Goal: Complete application form: Complete application form

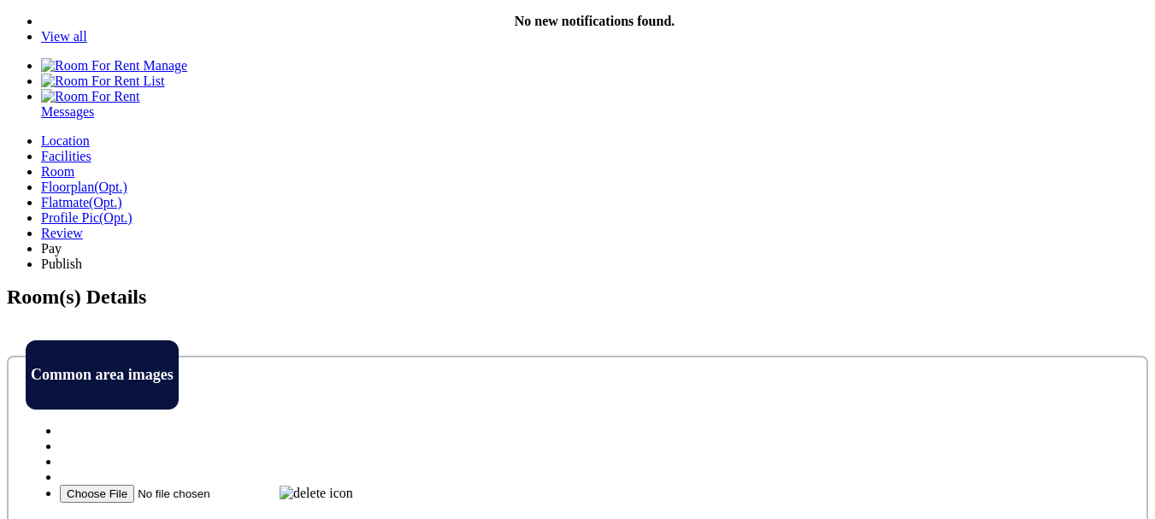
scroll to position [427, 0]
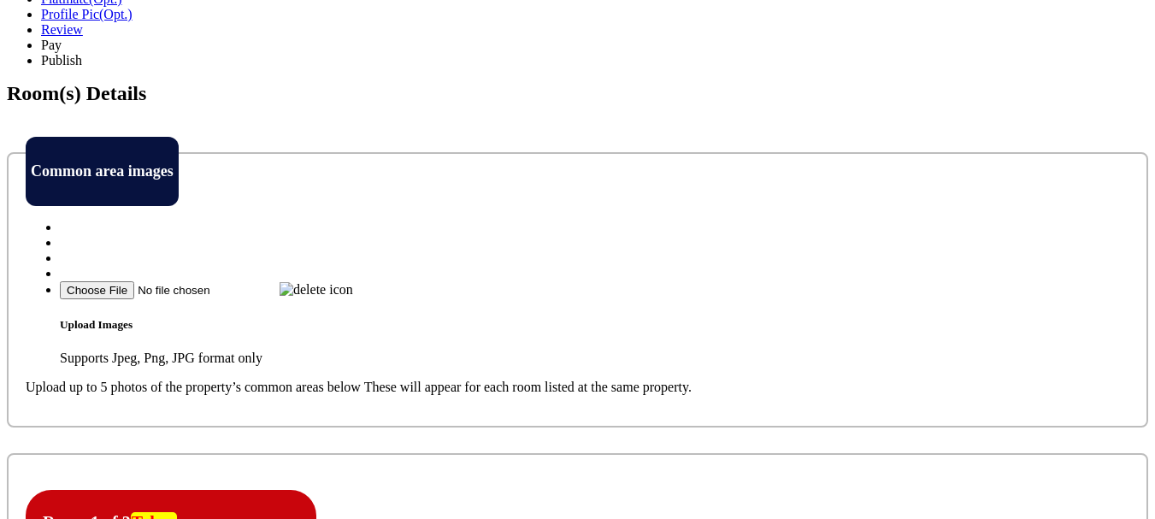
scroll to position [598, 0]
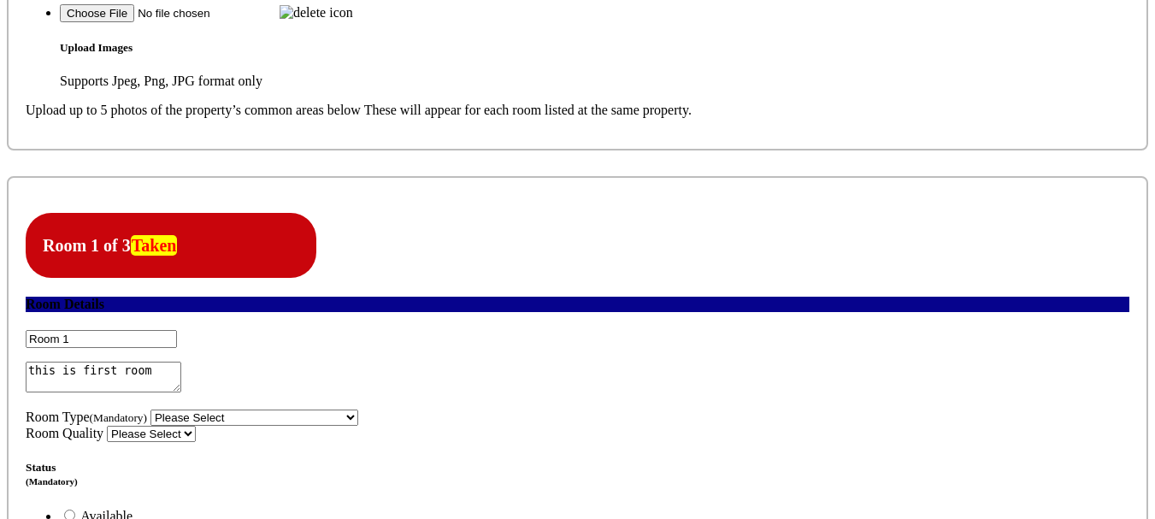
scroll to position [855, 0]
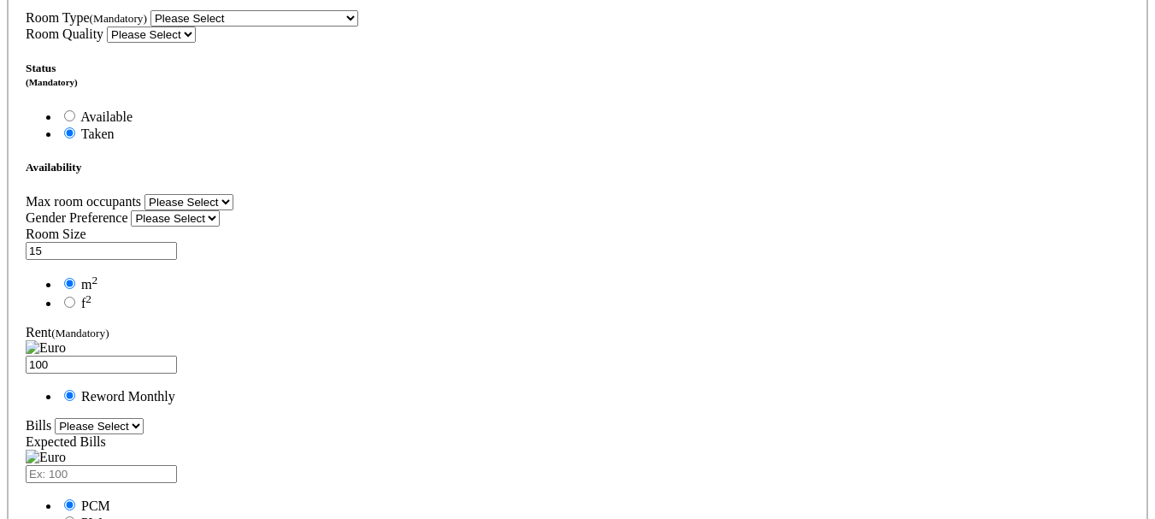
scroll to position [1282, 0]
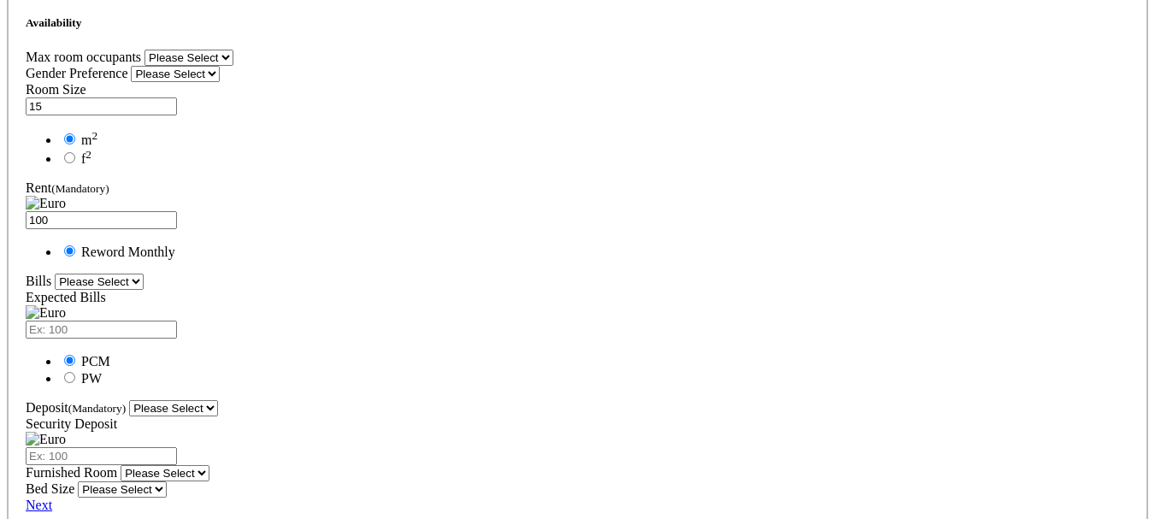
scroll to position [1453, 0]
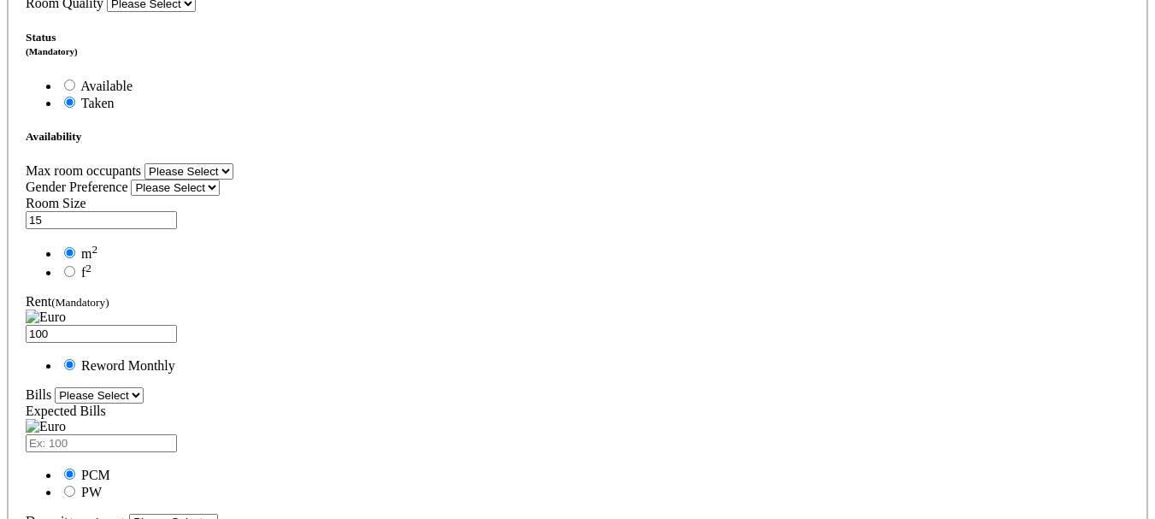
scroll to position [1282, 0]
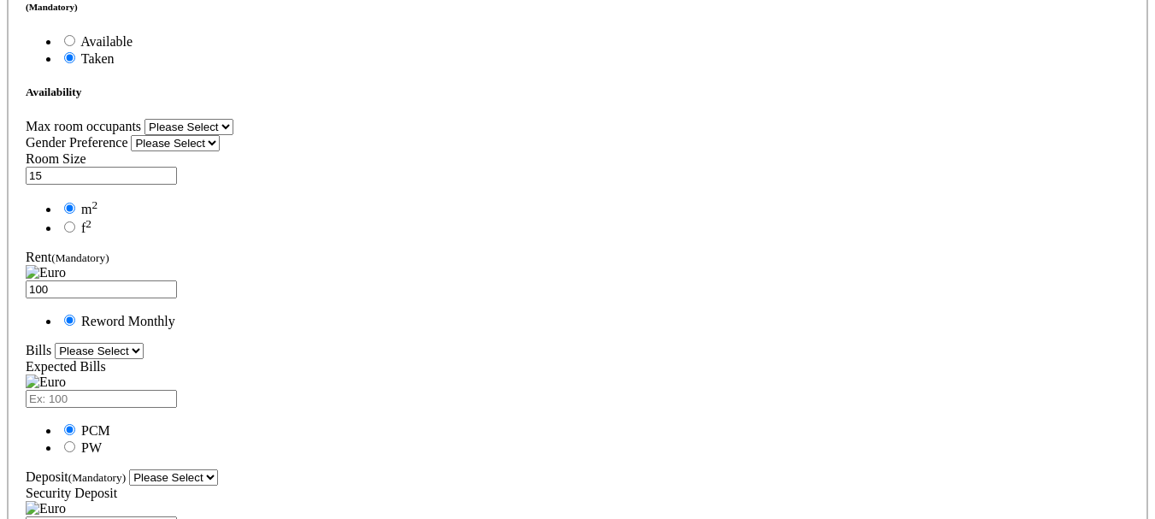
scroll to position [1368, 0]
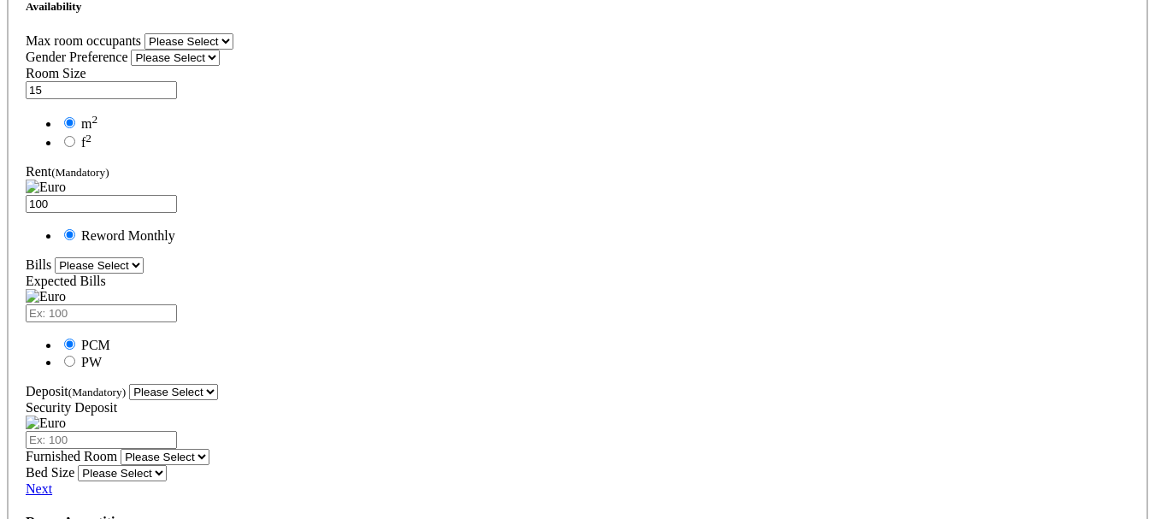
scroll to position [1453, 0]
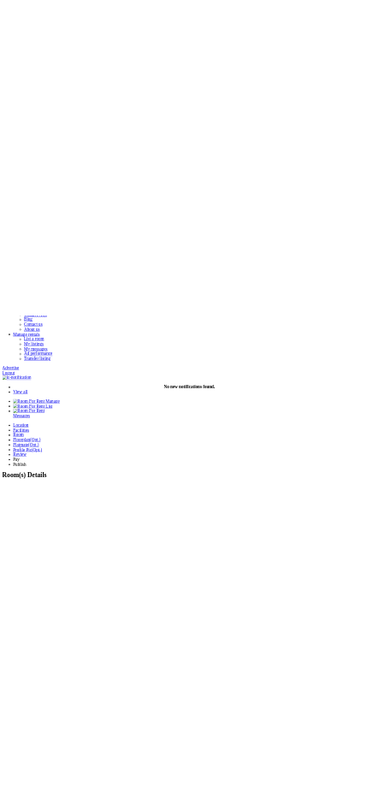
scroll to position [171, 0]
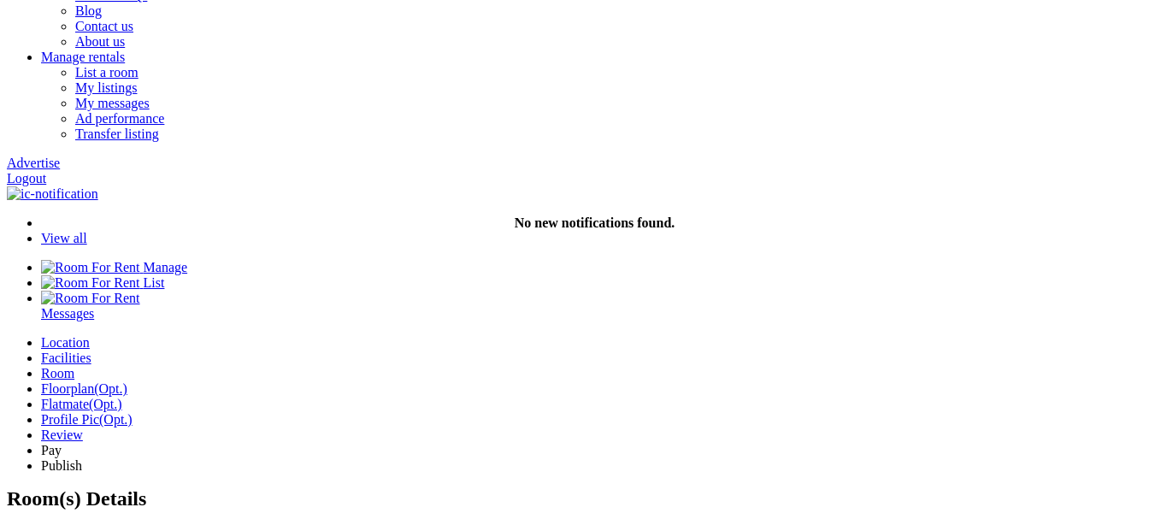
drag, startPoint x: 95, startPoint y: 346, endPoint x: 135, endPoint y: 346, distance: 40.2
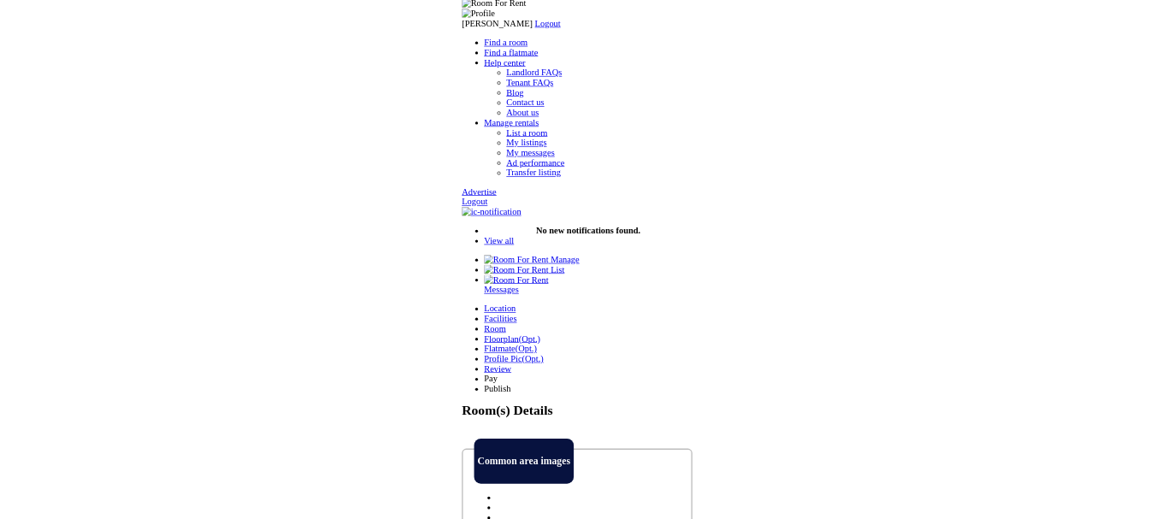
scroll to position [85, 0]
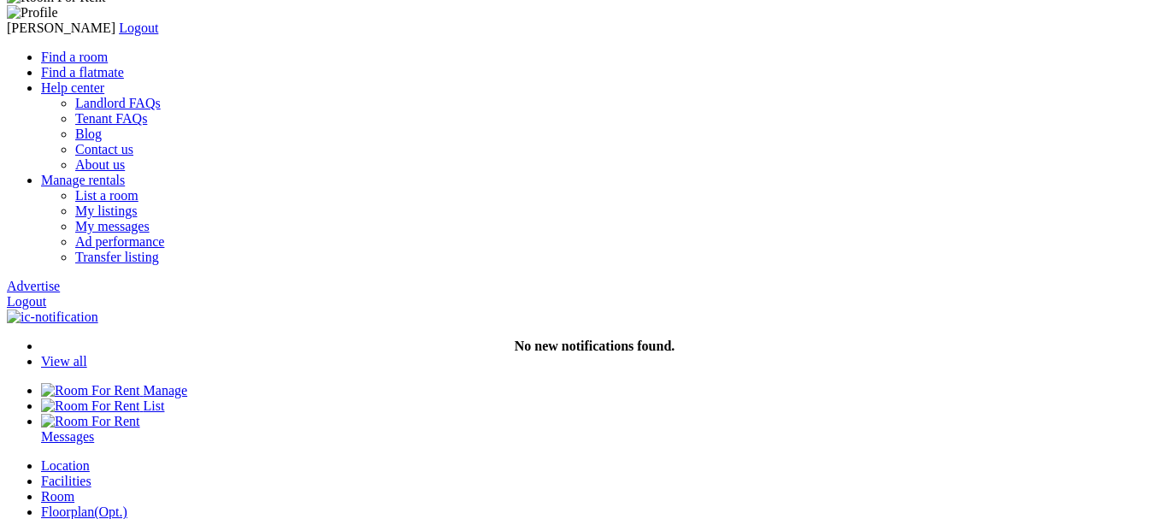
scroll to position [85, 0]
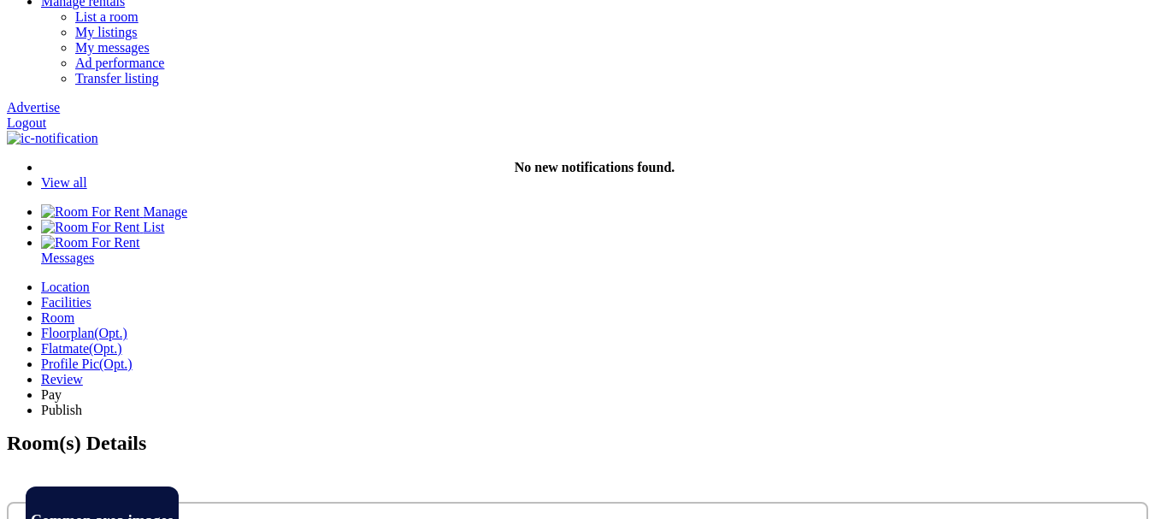
scroll to position [256, 0]
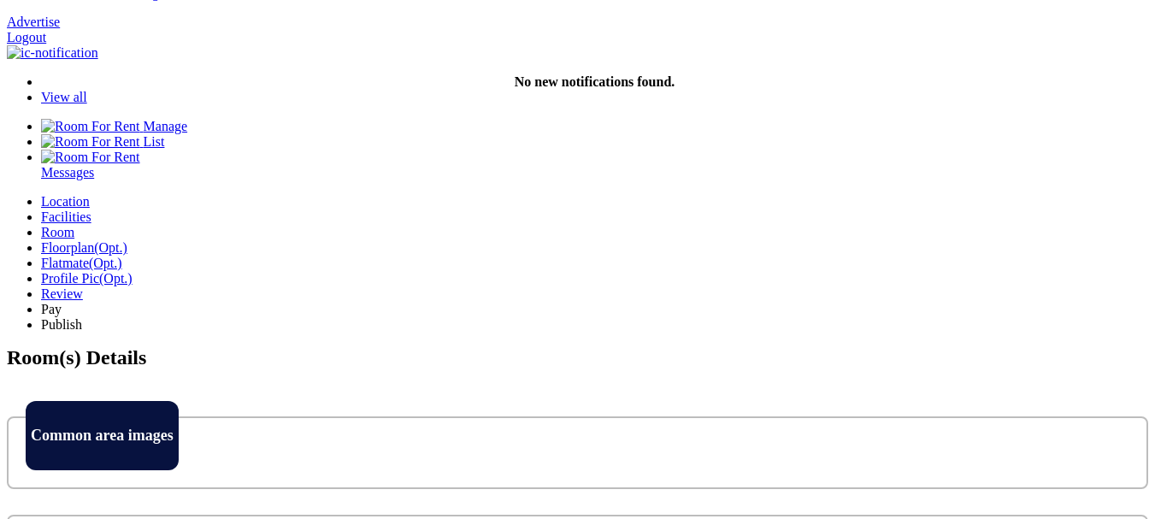
scroll to position [342, 0]
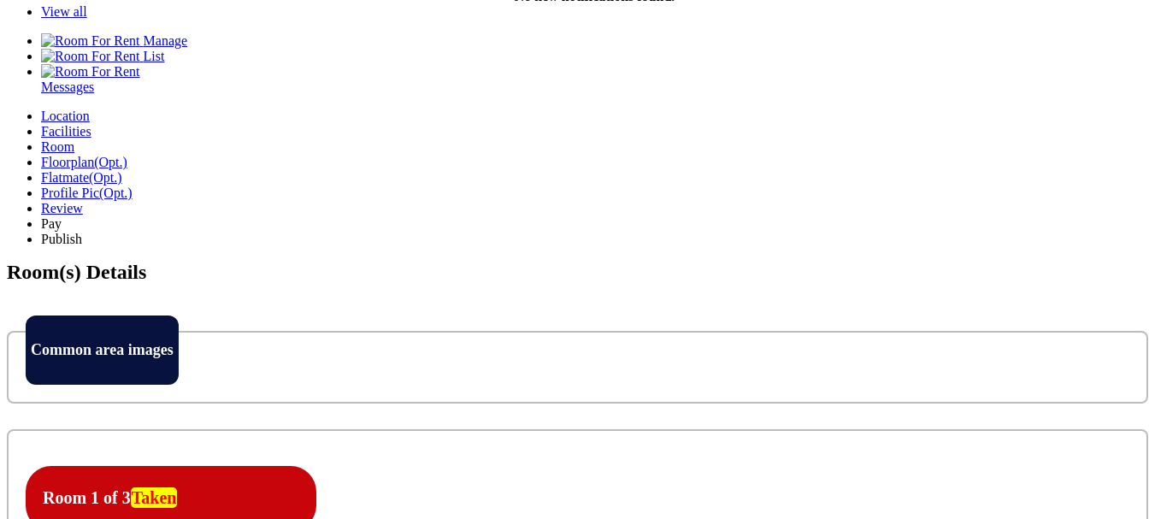
scroll to position [427, 0]
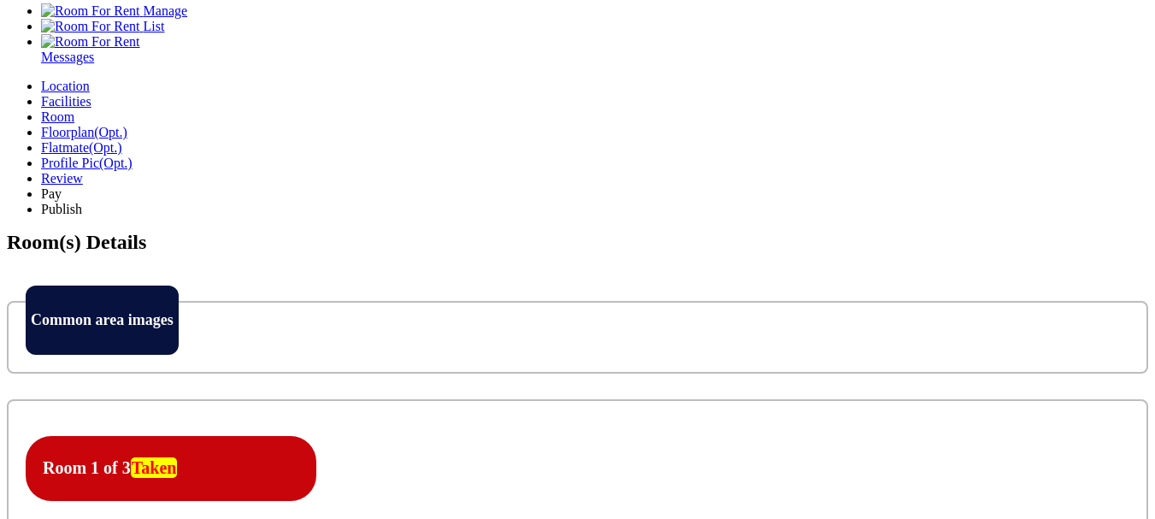
select select "Ensuite Double Bedroom"
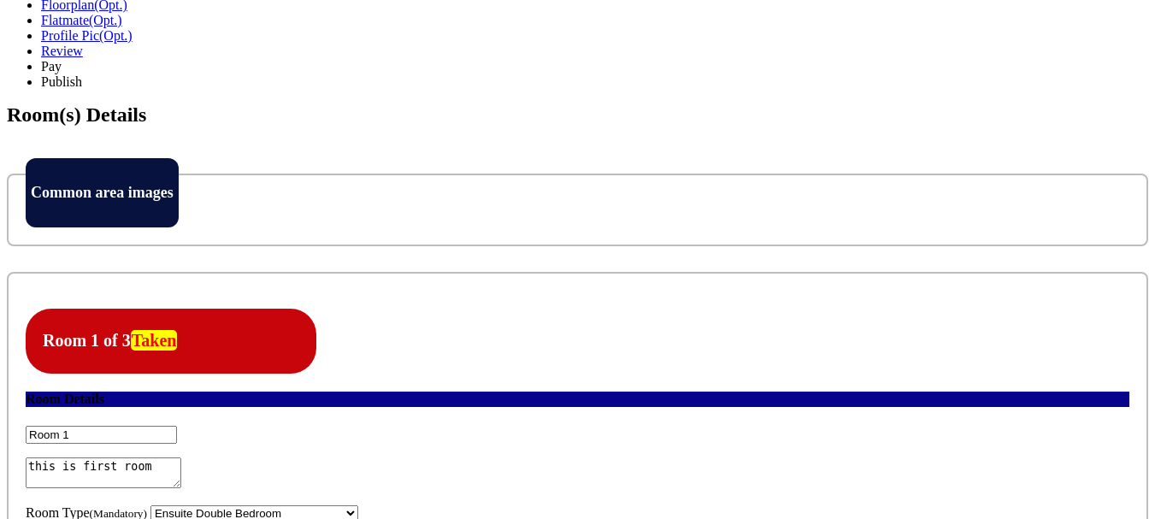
scroll to position [513, 0]
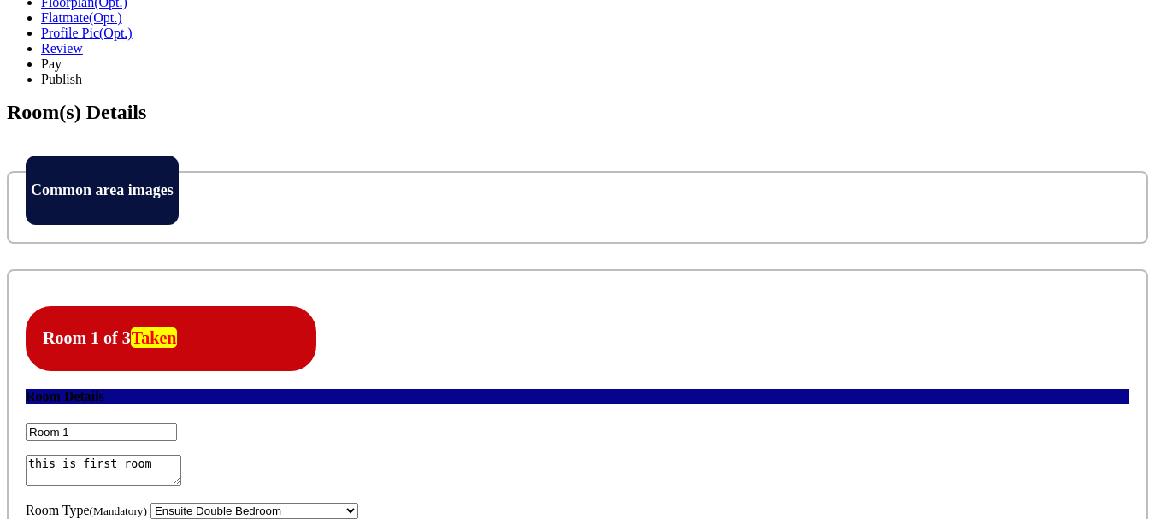
scroll to position [598, 0]
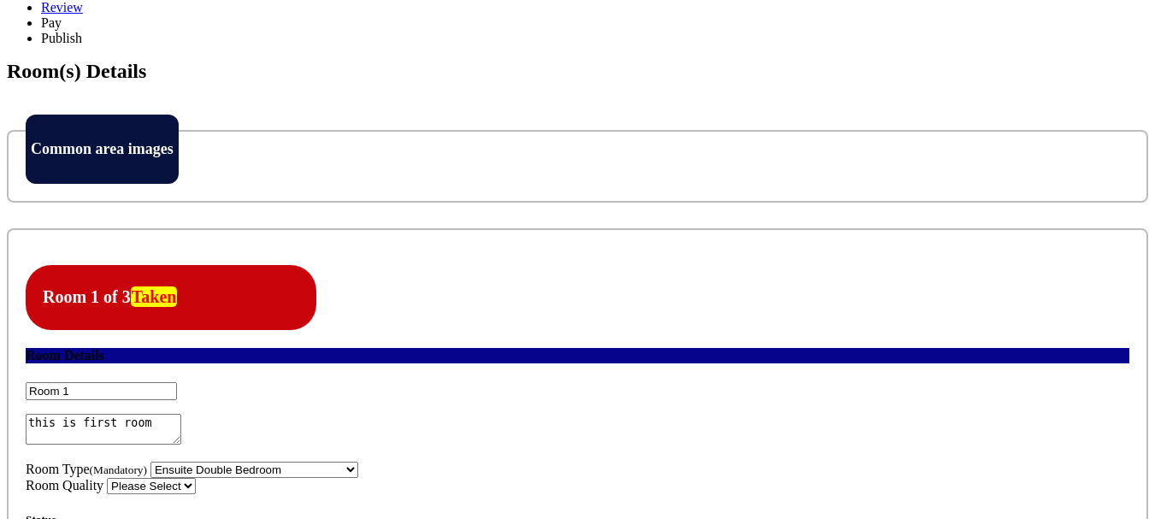
drag, startPoint x: 505, startPoint y: 198, endPoint x: 557, endPoint y: 187, distance: 53.3
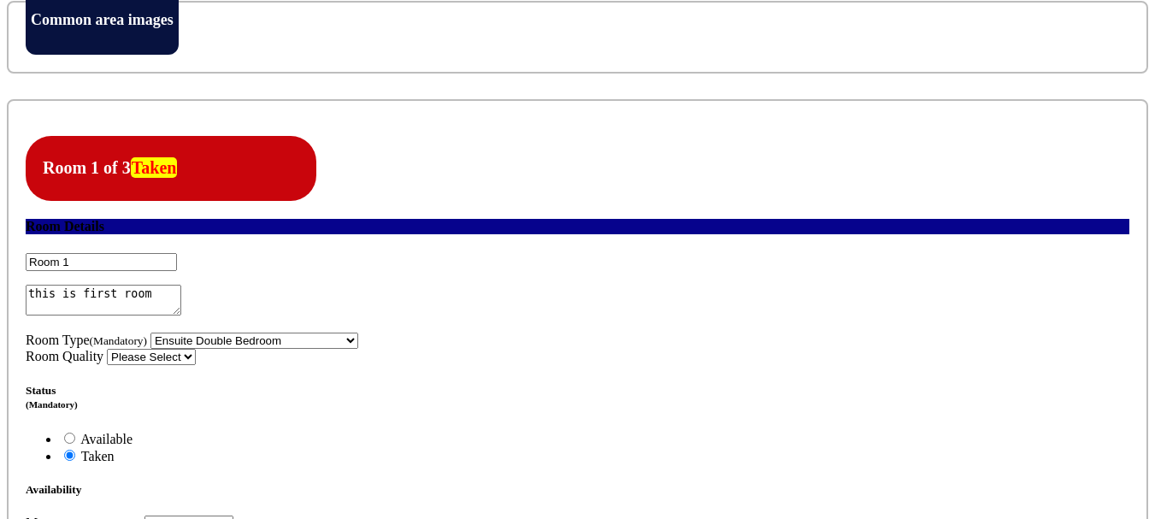
scroll to position [769, 0]
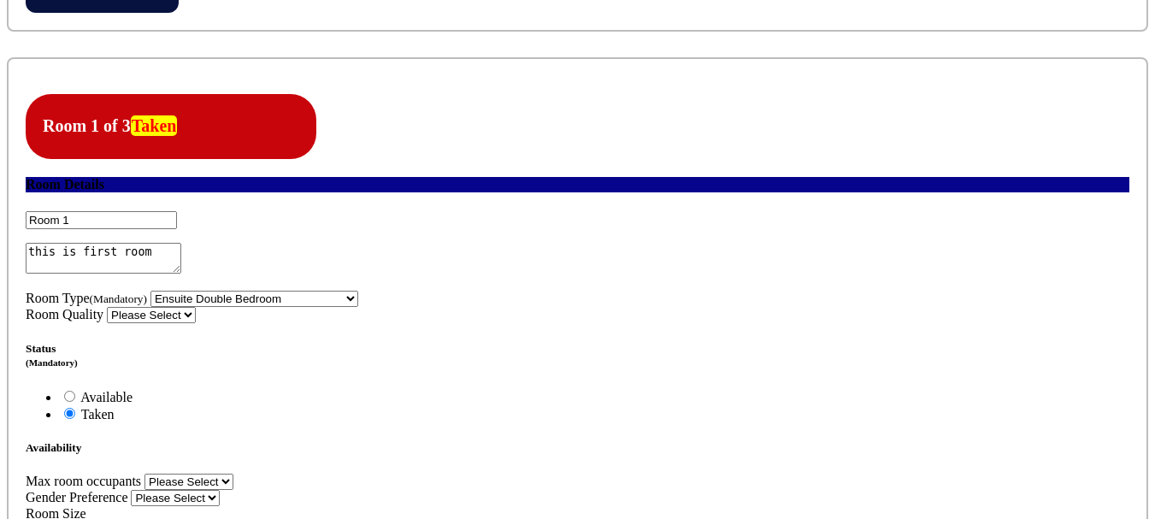
select select "Excluded"
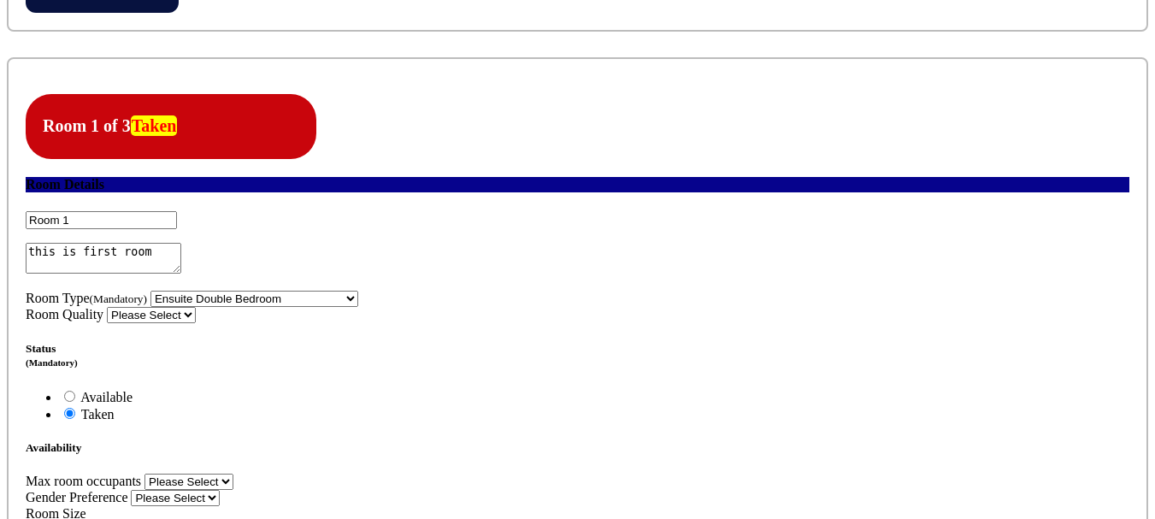
drag, startPoint x: 659, startPoint y: 182, endPoint x: 589, endPoint y: 190, distance: 70.5
copy label "Expected Bills"
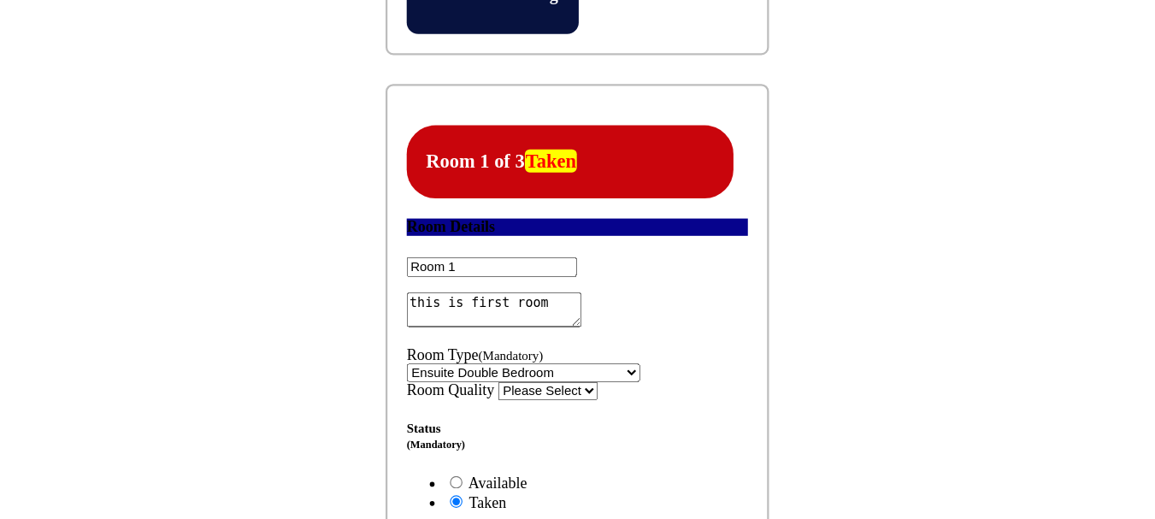
scroll to position [767, 0]
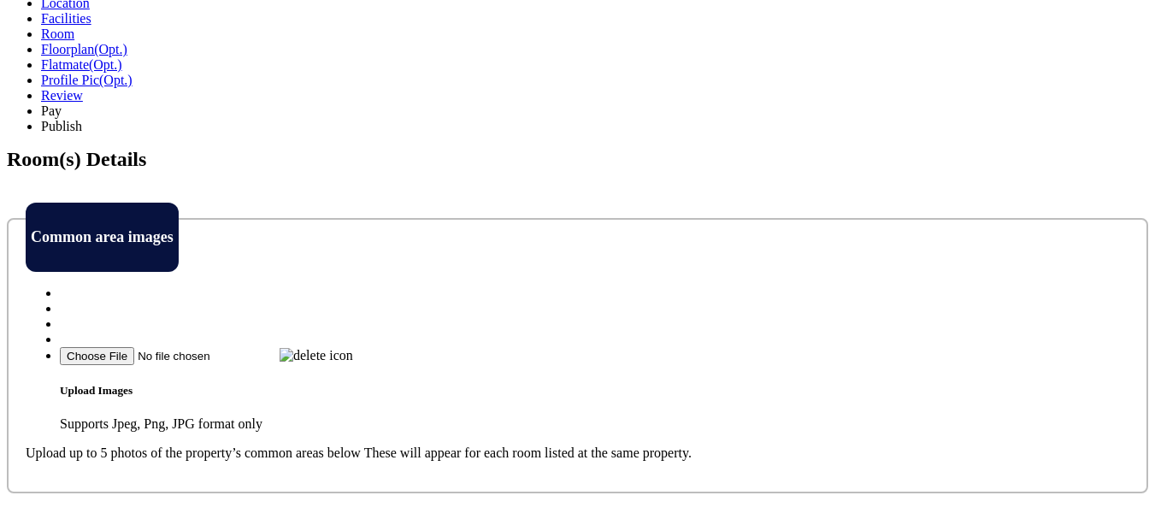
scroll to position [513, 0]
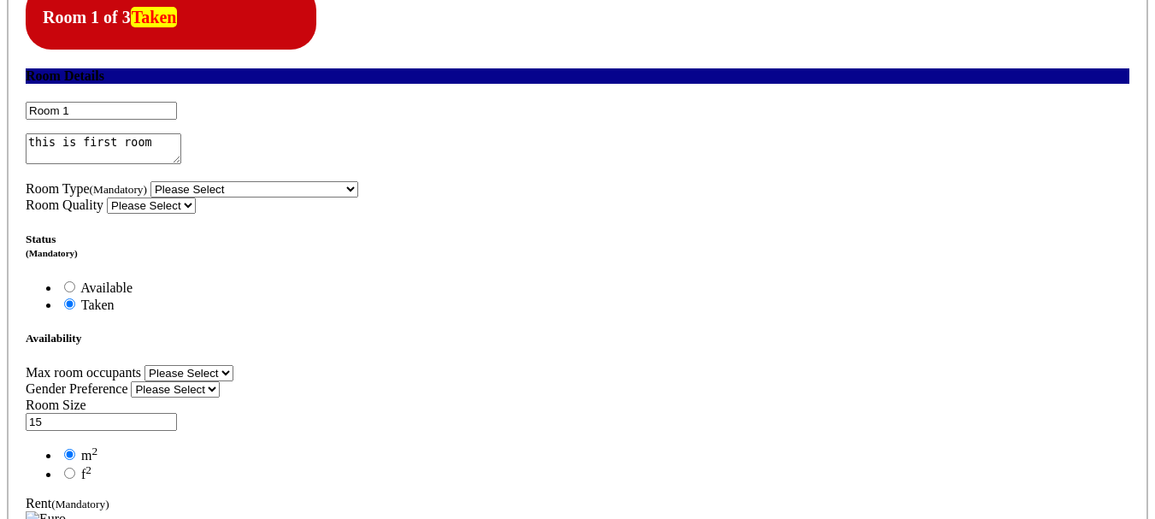
scroll to position [1111, 0]
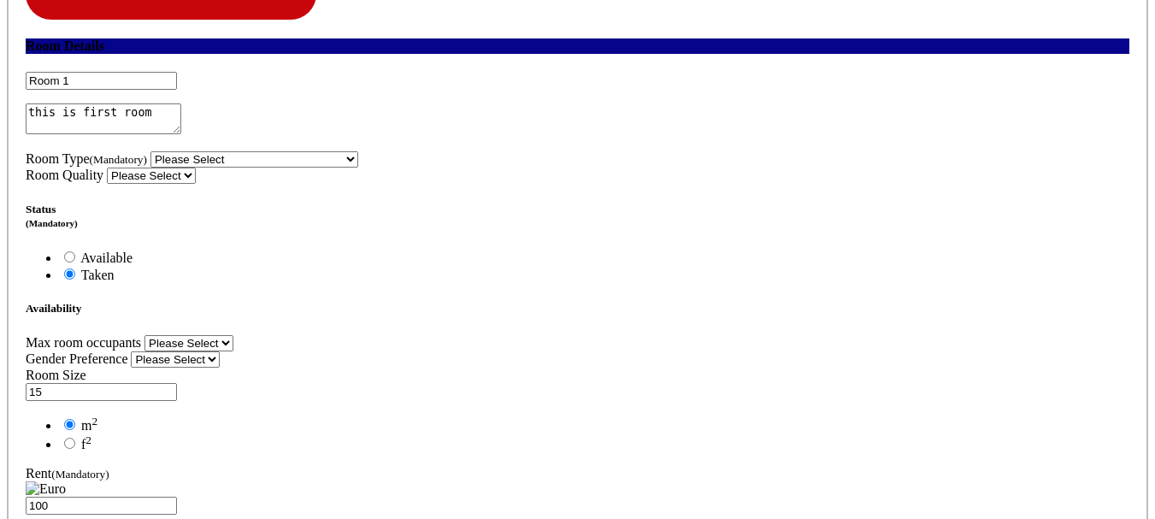
select select "Yes"
drag, startPoint x: 314, startPoint y: 209, endPoint x: 289, endPoint y: 220, distance: 27.2
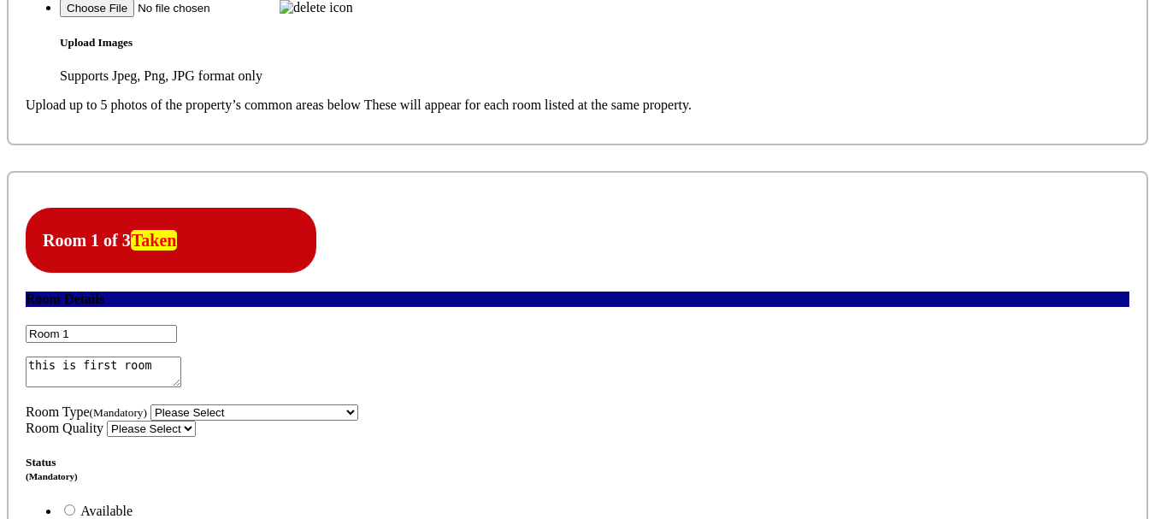
scroll to position [888, 0]
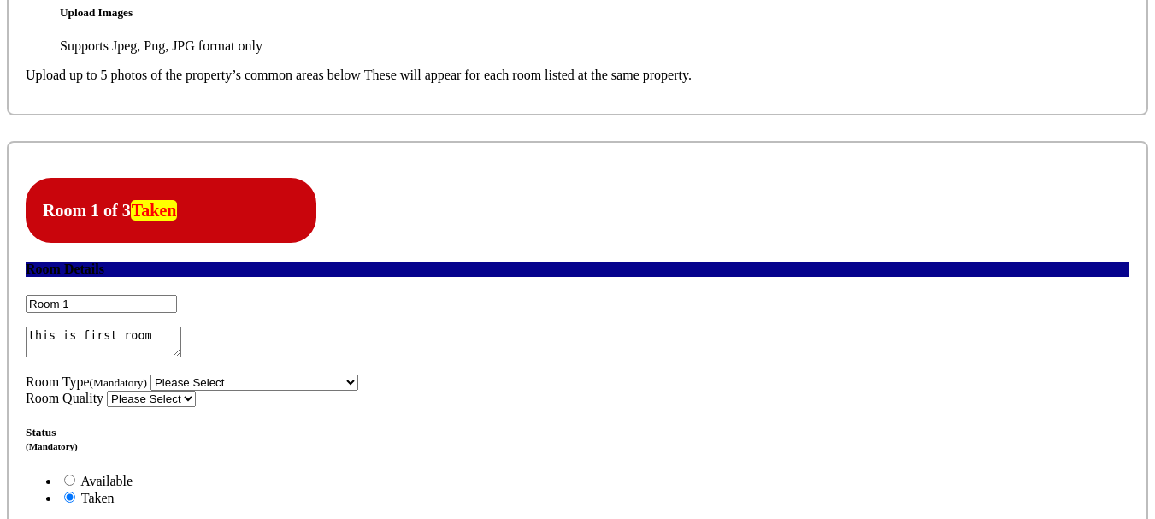
drag, startPoint x: 592, startPoint y: 309, endPoint x: 663, endPoint y: 310, distance: 71.0
copy label "Expected Bills"
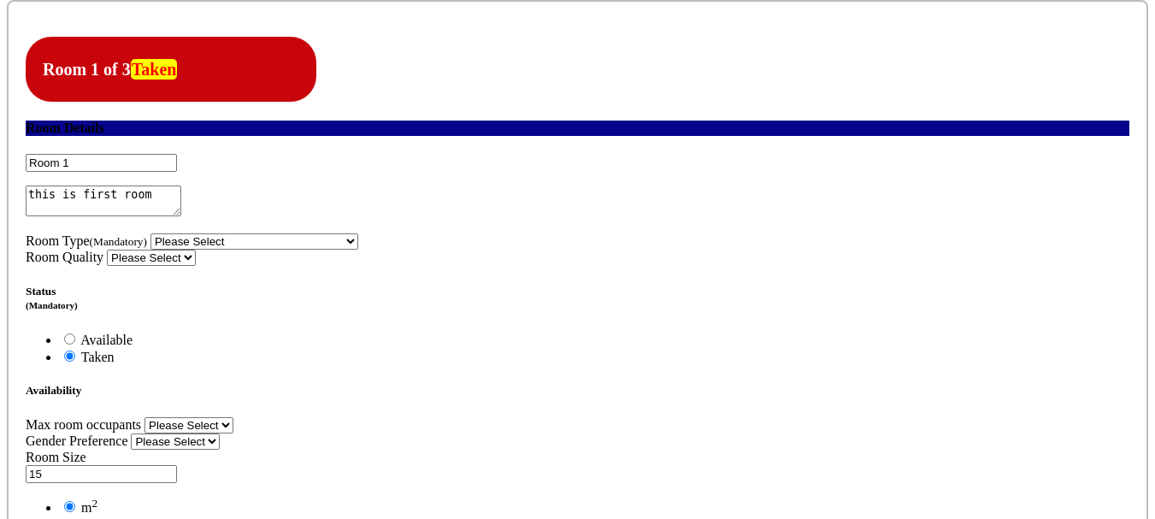
scroll to position [1059, 0]
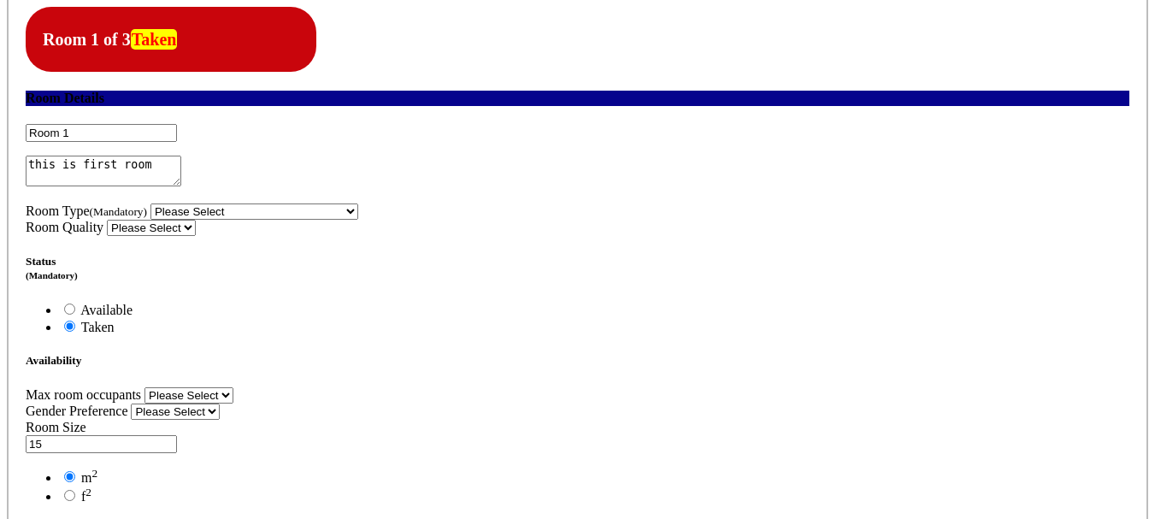
click at [48, 330] on section "Location Facilities Room Floorplan(Opt.) Flatmate(Opt.) Review Pay" at bounding box center [577, 410] width 1141 height 1927
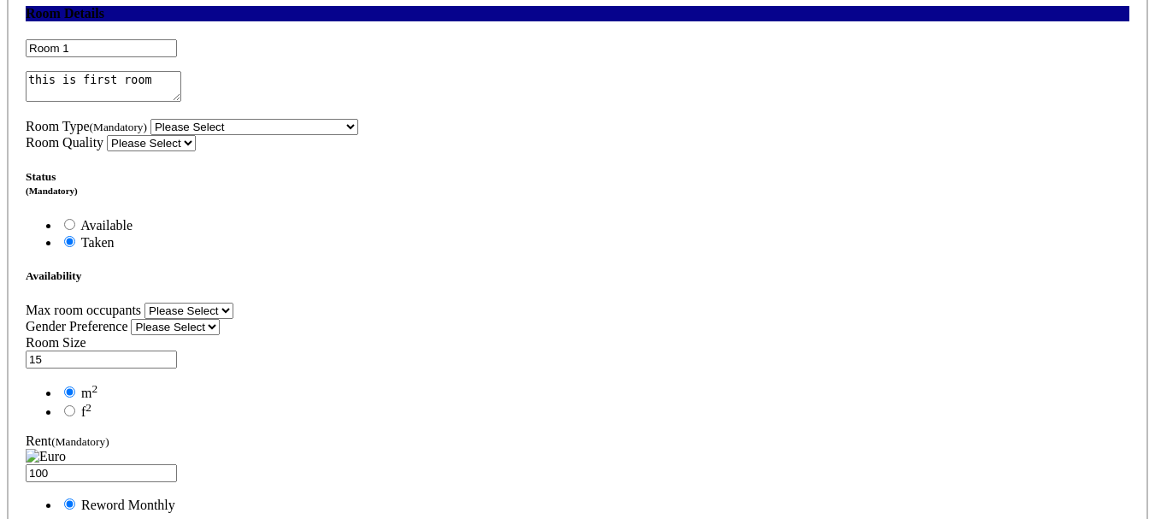
scroll to position [1145, 0]
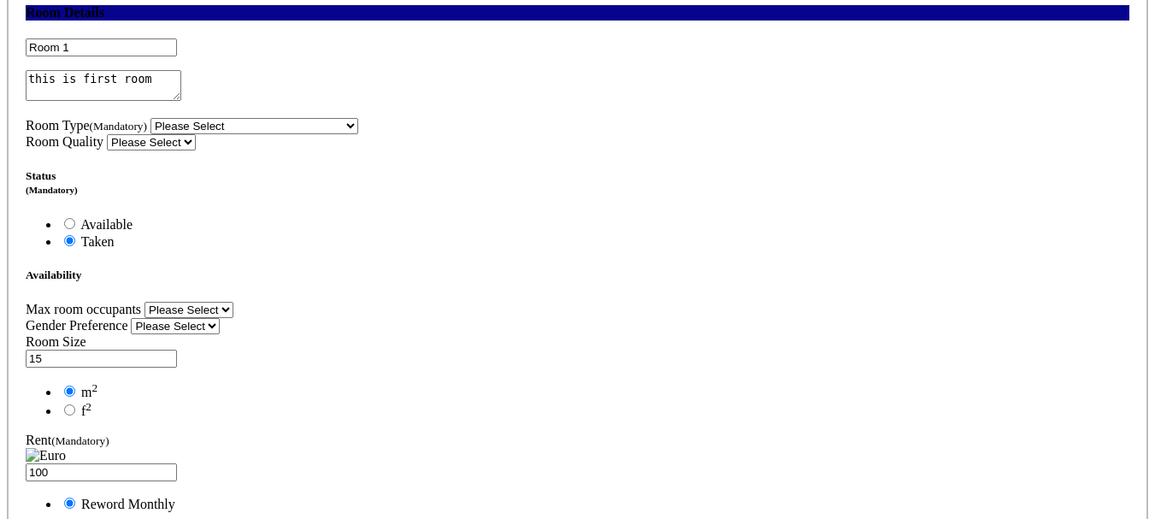
drag, startPoint x: 162, startPoint y: 296, endPoint x: 627, endPoint y: 276, distance: 465.5
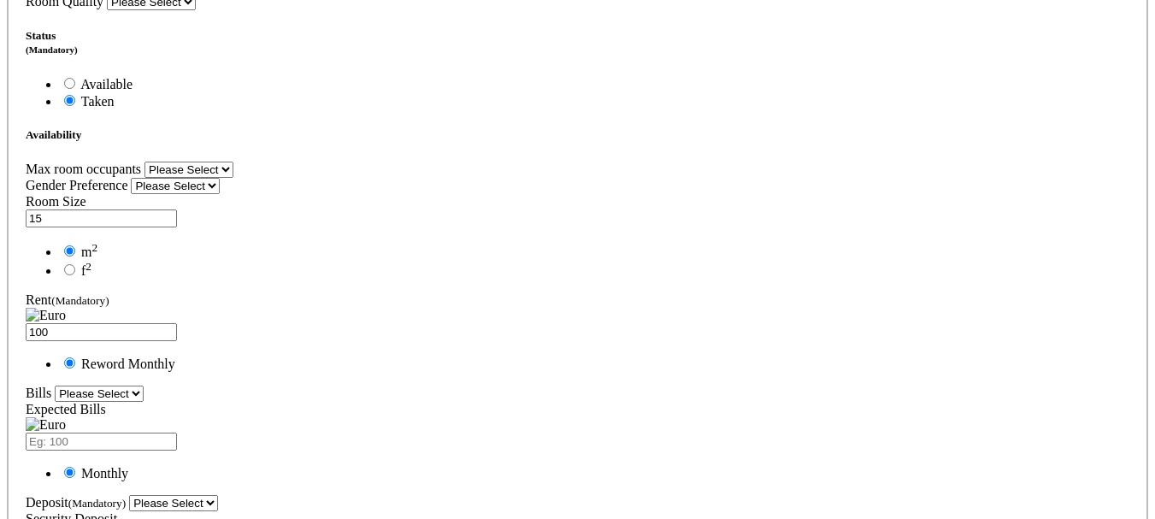
scroll to position [1316, 0]
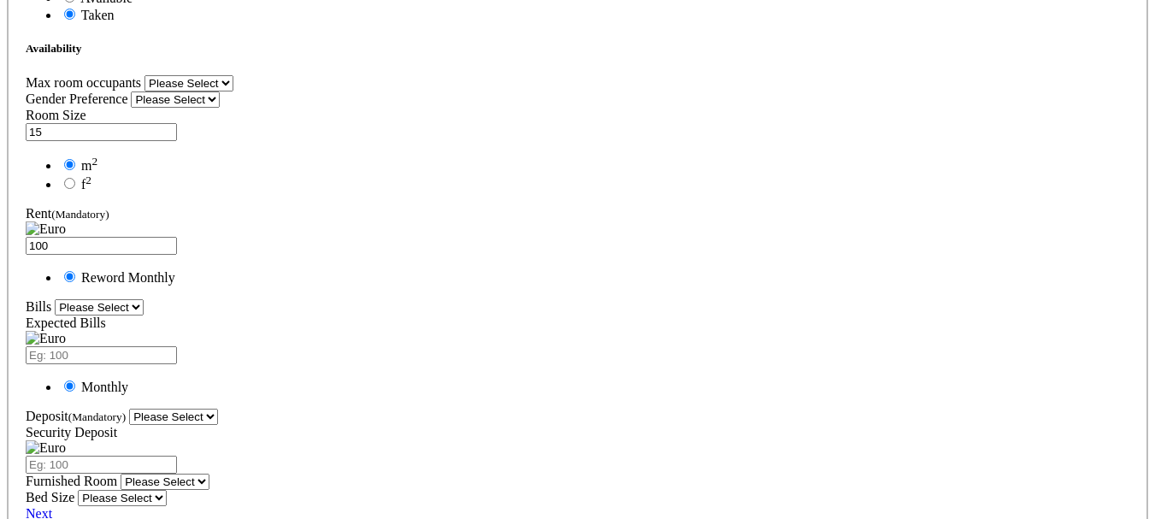
scroll to position [1401, 0]
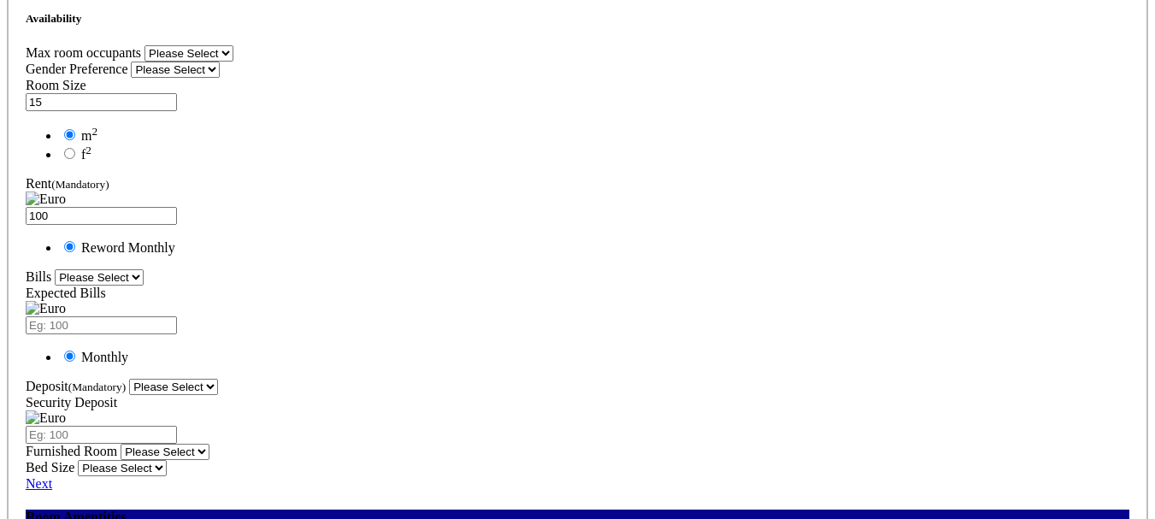
drag, startPoint x: 256, startPoint y: 160, endPoint x: 109, endPoint y: 156, distance: 146.2
copy h3 "Room Amenities"
click at [85, 233] on div "Room 1 of 3 Taken Room Details Room 1 this is first room 1" at bounding box center [577, 273] width 1141 height 1290
drag, startPoint x: 1047, startPoint y: 91, endPoint x: 1036, endPoint y: 130, distance: 40.9
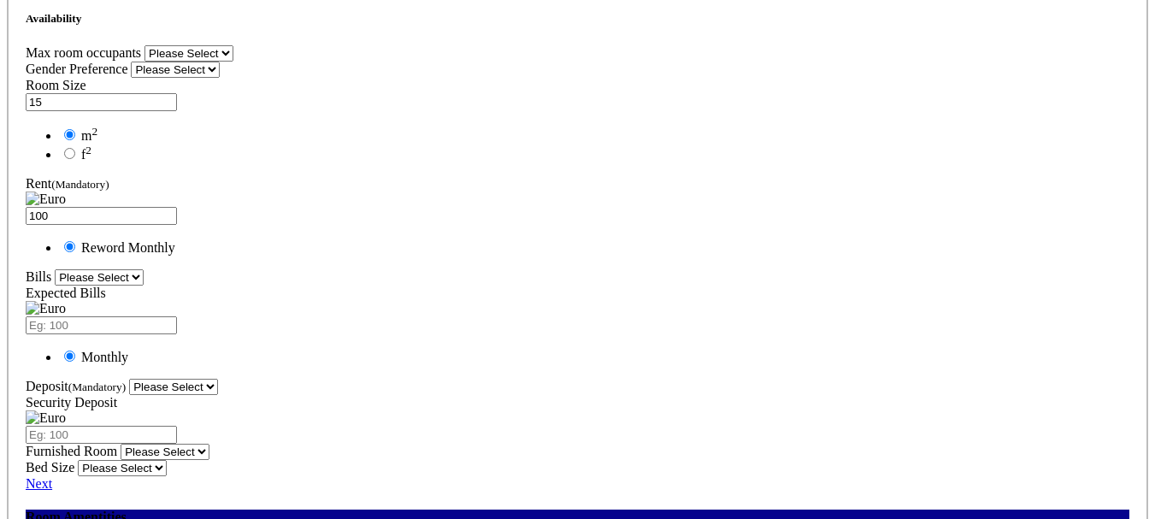
click at [1036, 128] on div "Room 1 of 3 Taken Room Details Room 1 this is first room 1" at bounding box center [577, 273] width 1141 height 1290
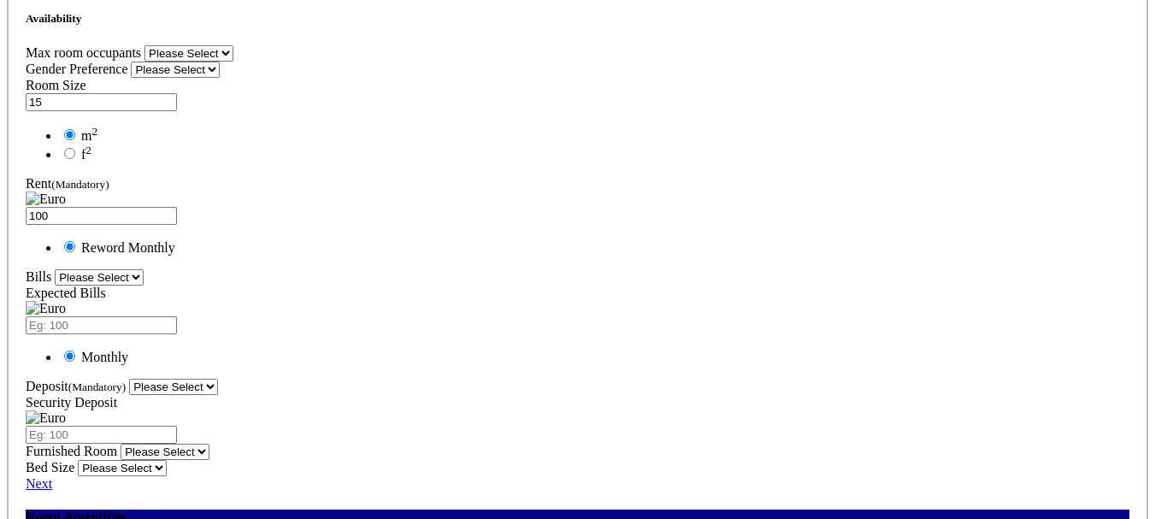
drag, startPoint x: 704, startPoint y: 351, endPoint x: 702, endPoint y: 410, distance: 59.0
drag, startPoint x: 834, startPoint y: 426, endPoint x: 781, endPoint y: 428, distance: 53.1
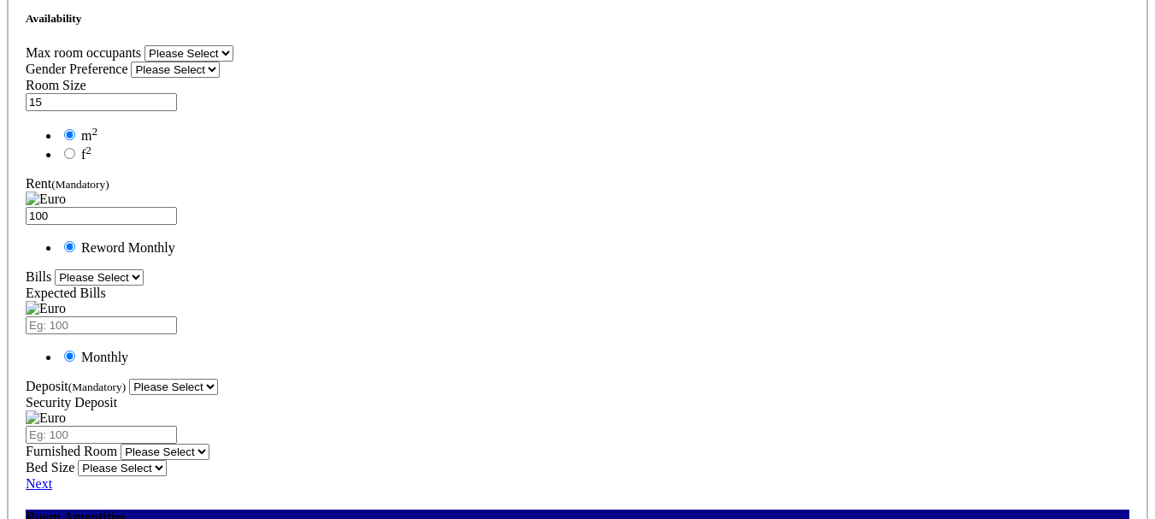
drag, startPoint x: 660, startPoint y: 427, endPoint x: 466, endPoint y: 445, distance: 194.9
drag, startPoint x: 341, startPoint y: 420, endPoint x: 333, endPoint y: 390, distance: 31.1
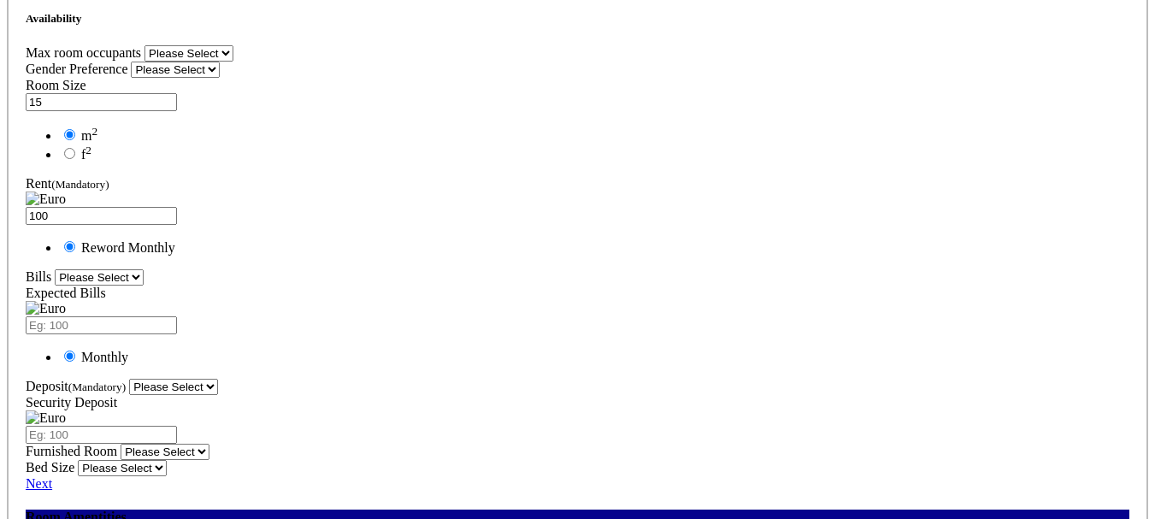
drag, startPoint x: 351, startPoint y: 283, endPoint x: 374, endPoint y: 236, distance: 52.0
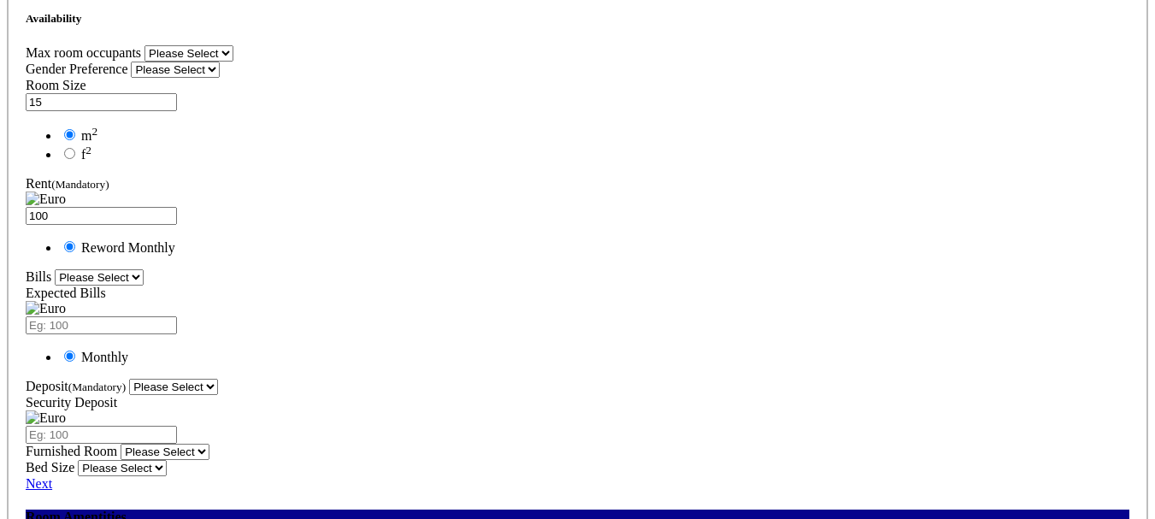
drag, startPoint x: 509, startPoint y: 153, endPoint x: 483, endPoint y: 146, distance: 26.5
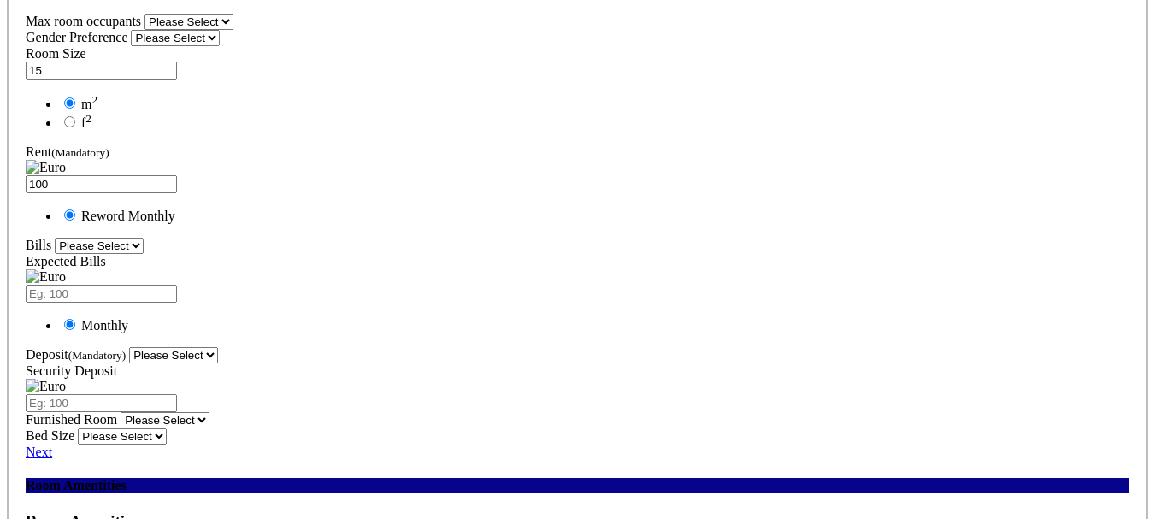
scroll to position [1387, 0]
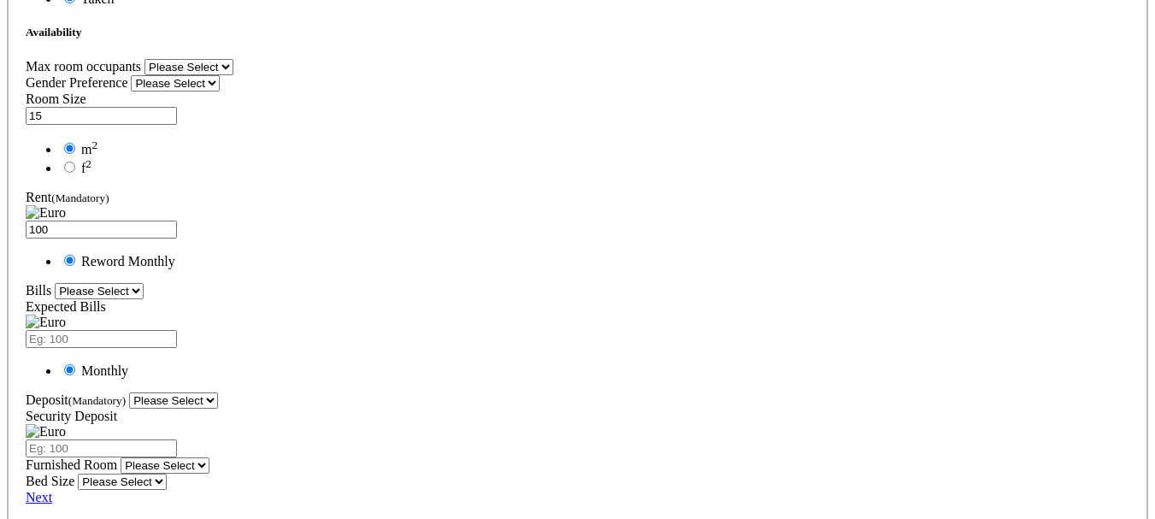
click at [40, 260] on section "Location Facilities Room Floorplan(Opt.) Flatmate(Opt.) Review Pay" at bounding box center [577, 142] width 1141 height 2047
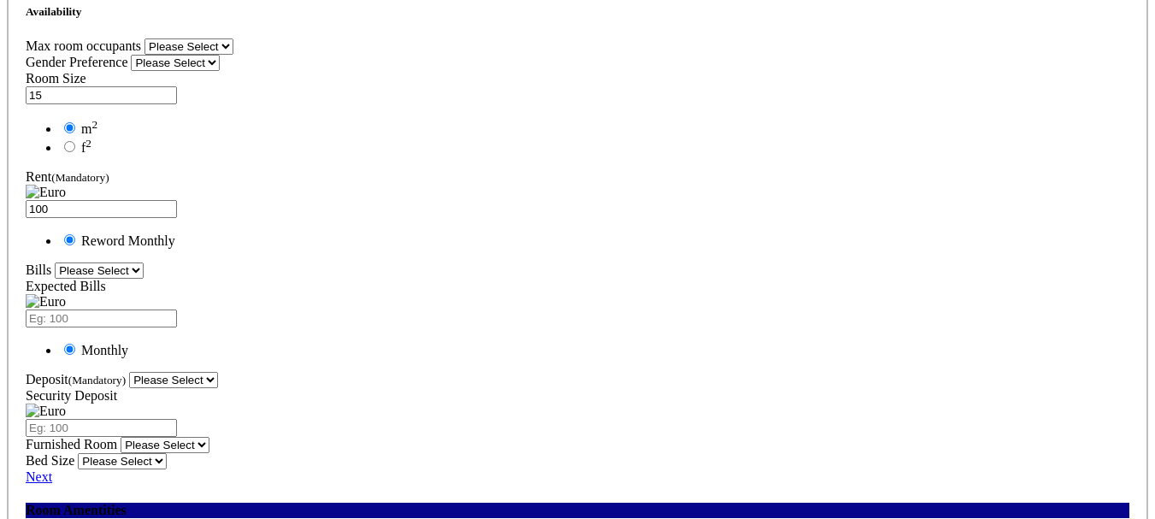
scroll to position [1473, 0]
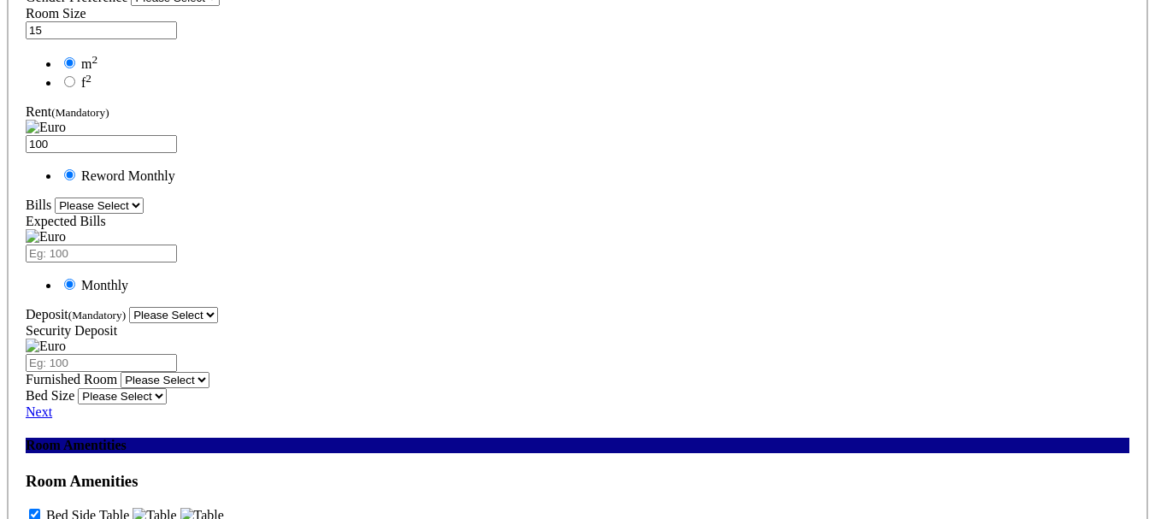
click at [7, 365] on section "Location Facilities Room Floorplan(Opt.) Flatmate(Opt.) Review Pay" at bounding box center [577, 141] width 1141 height 2216
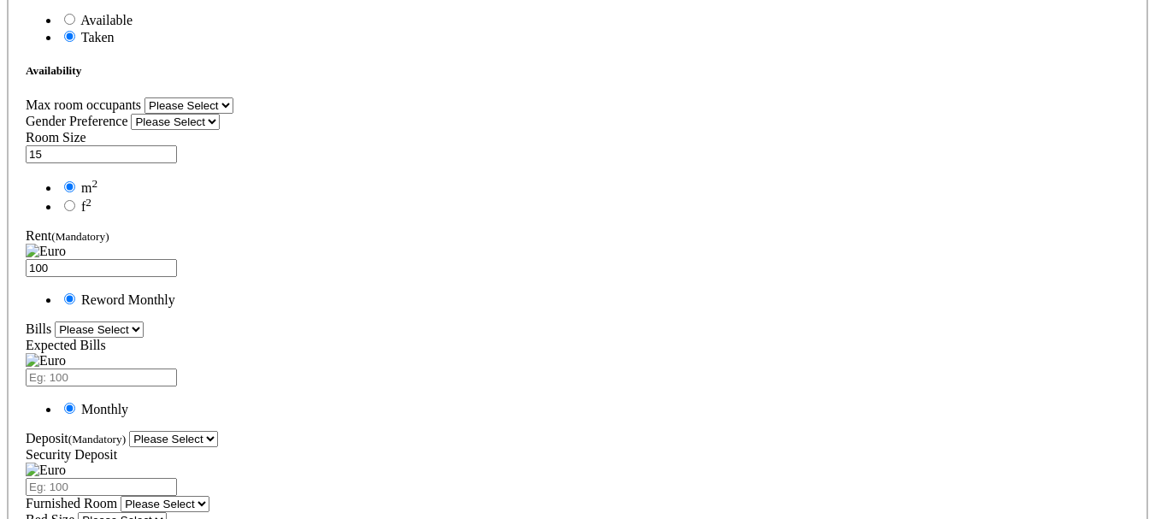
scroll to position [1387, 0]
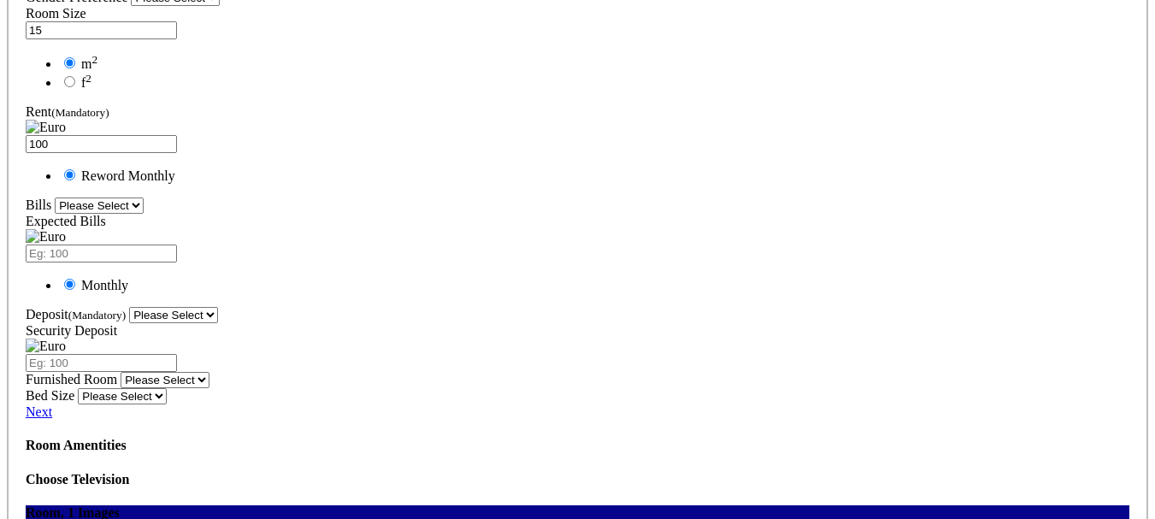
drag, startPoint x: 314, startPoint y: 385, endPoint x: 280, endPoint y: 391, distance: 34.7
drag, startPoint x: 99, startPoint y: 380, endPoint x: 110, endPoint y: 380, distance: 11.1
click at [7, 356] on section "Location Facilities Room Floorplan(Opt.) Flatmate(Opt.) Review Pay" at bounding box center [577, 100] width 1141 height 2135
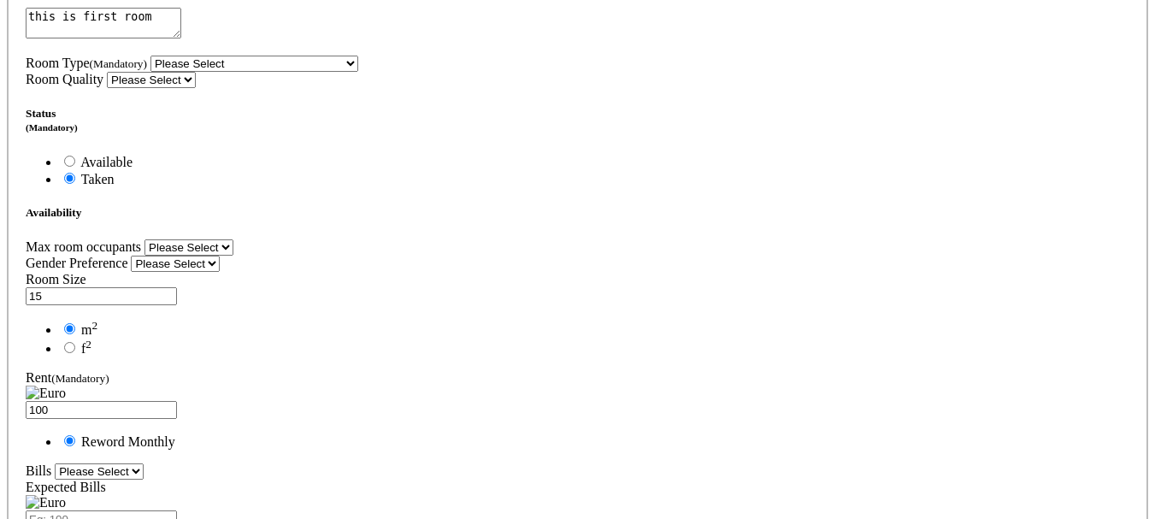
scroll to position [1302, 0]
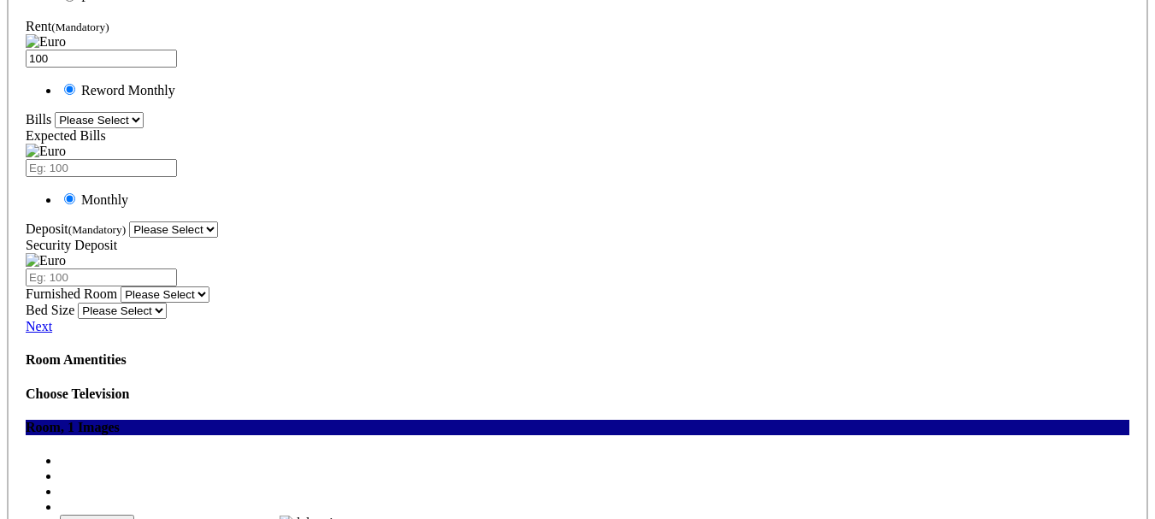
scroll to position [1473, 0]
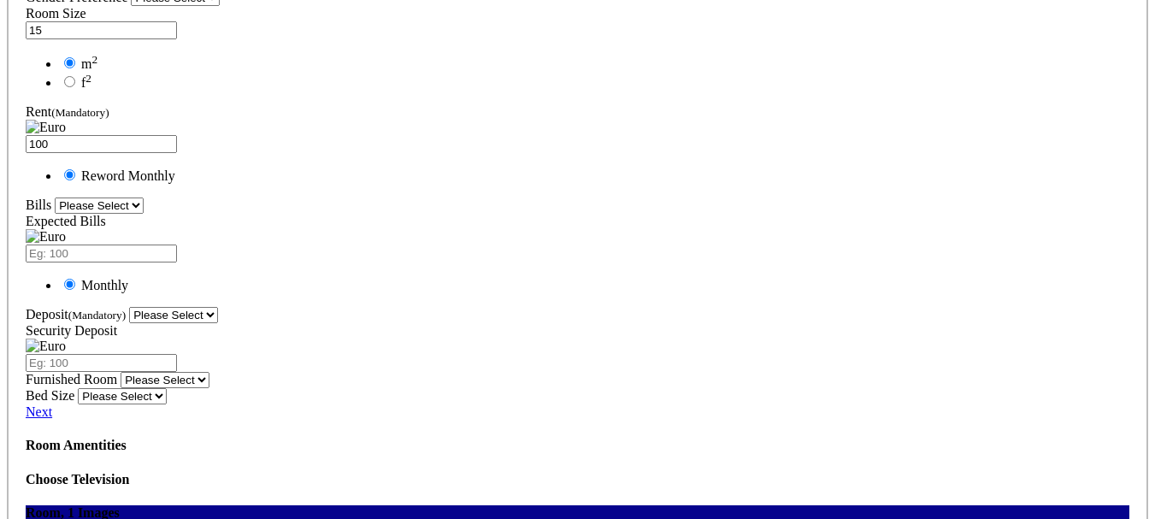
drag, startPoint x: 1044, startPoint y: 121, endPoint x: 730, endPoint y: 333, distance: 378.7
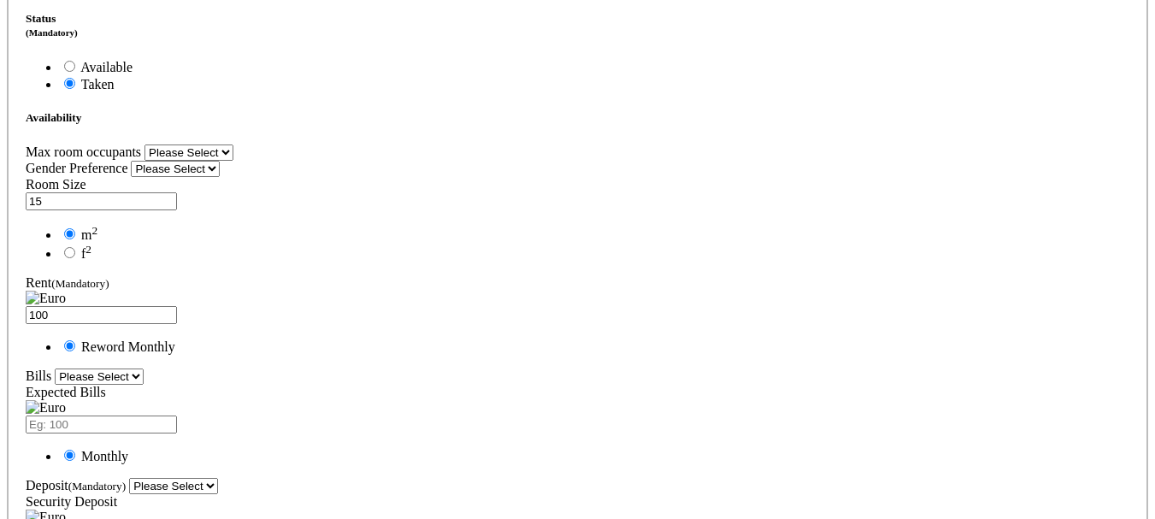
scroll to position [1131, 0]
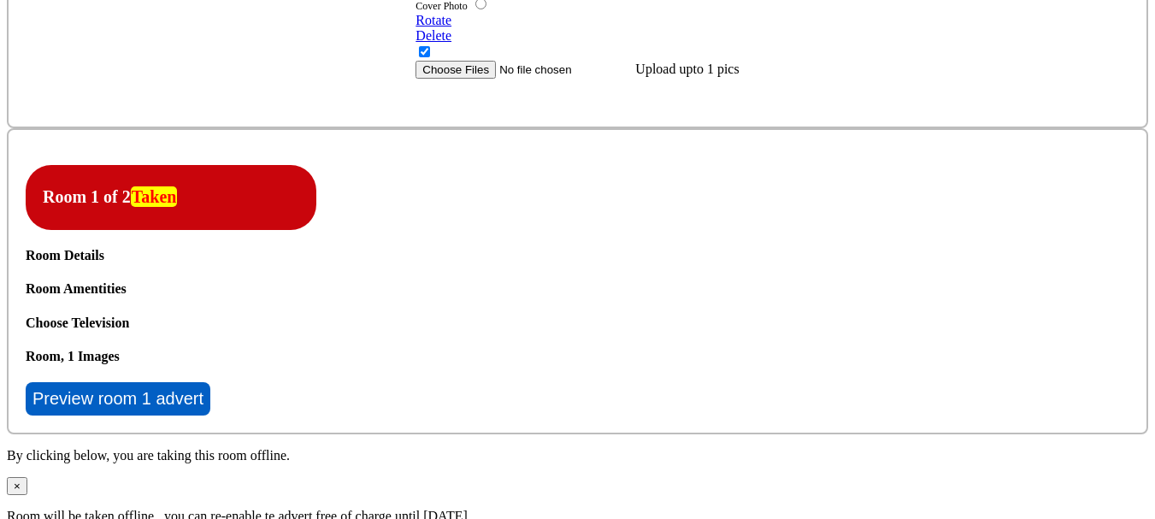
scroll to position [3850, 0]
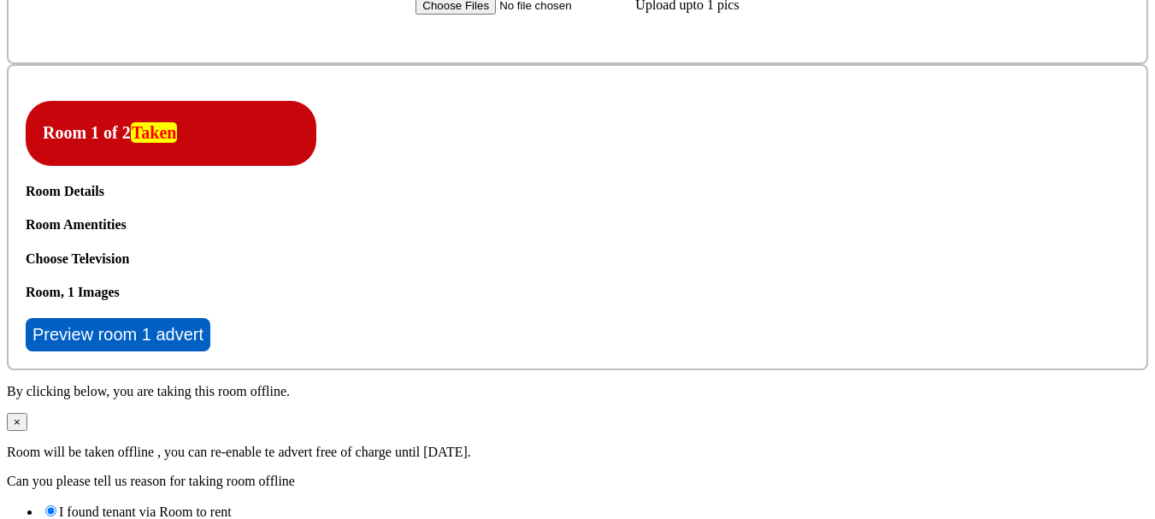
scroll to position [3936, 0]
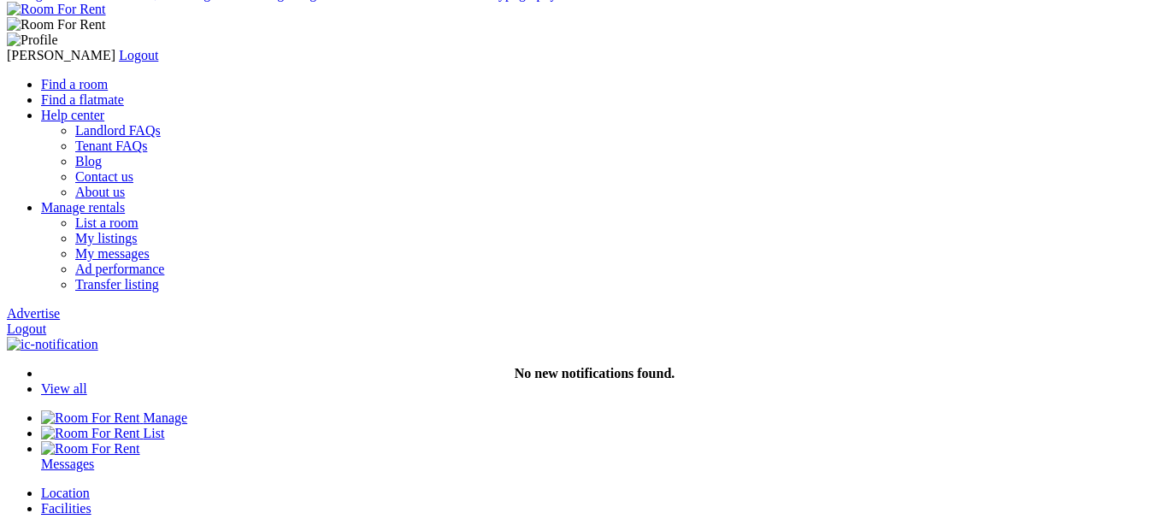
scroll to position [0, 0]
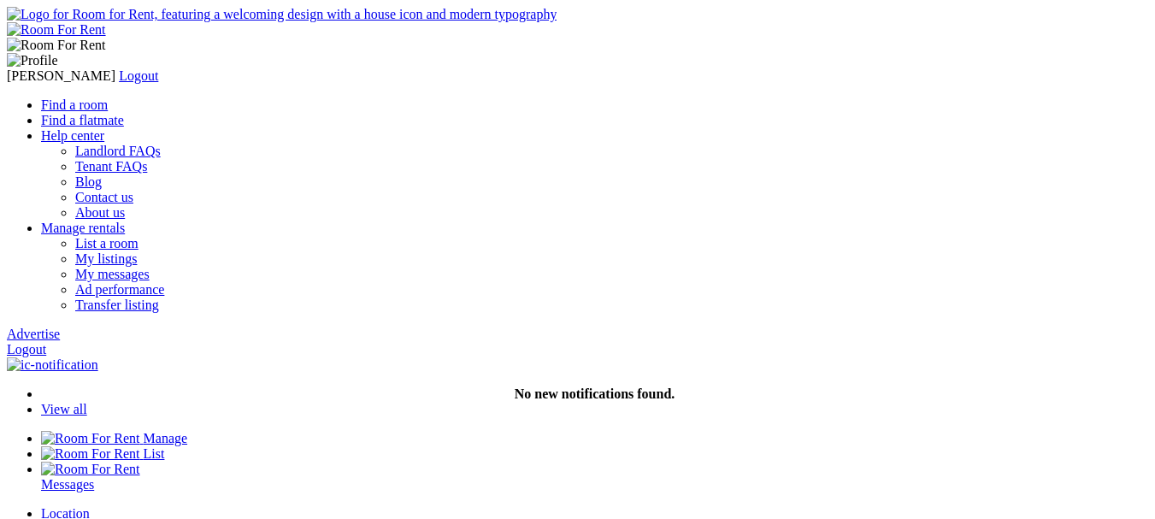
click at [123, 506] on div "Location" at bounding box center [594, 513] width 1107 height 15
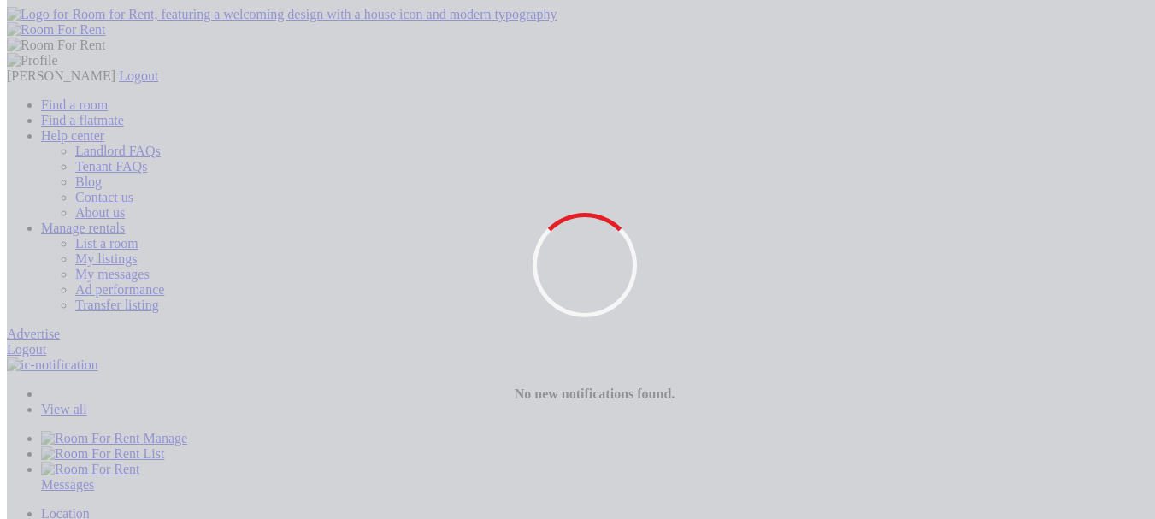
drag, startPoint x: 592, startPoint y: 314, endPoint x: 622, endPoint y: 315, distance: 30.8
drag, startPoint x: 591, startPoint y: 316, endPoint x: 639, endPoint y: 316, distance: 48.7
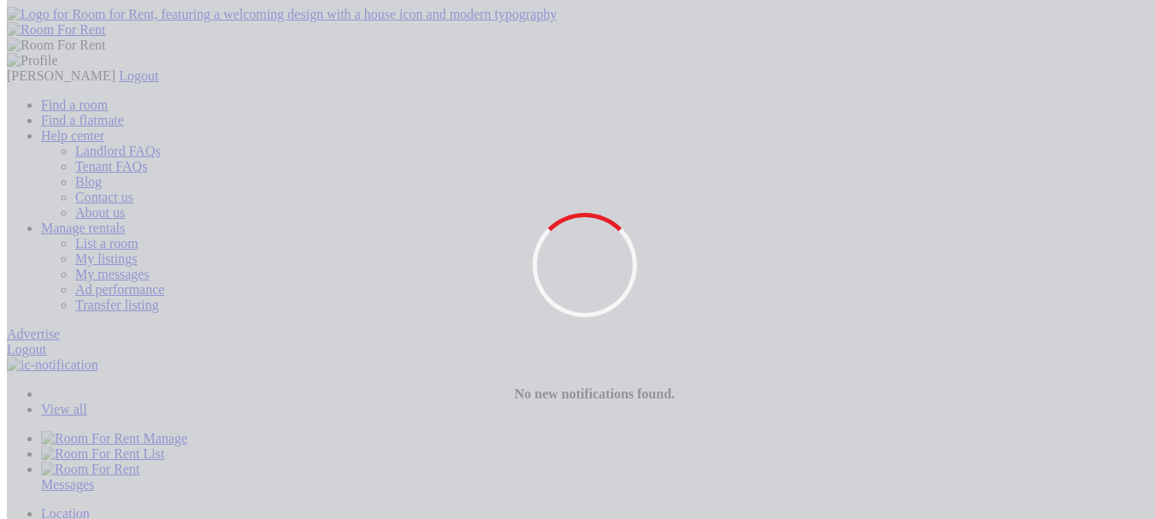
drag, startPoint x: 661, startPoint y: 317, endPoint x: 1035, endPoint y: 321, distance: 374.5
drag, startPoint x: 1022, startPoint y: 315, endPoint x: 733, endPoint y: 323, distance: 289.1
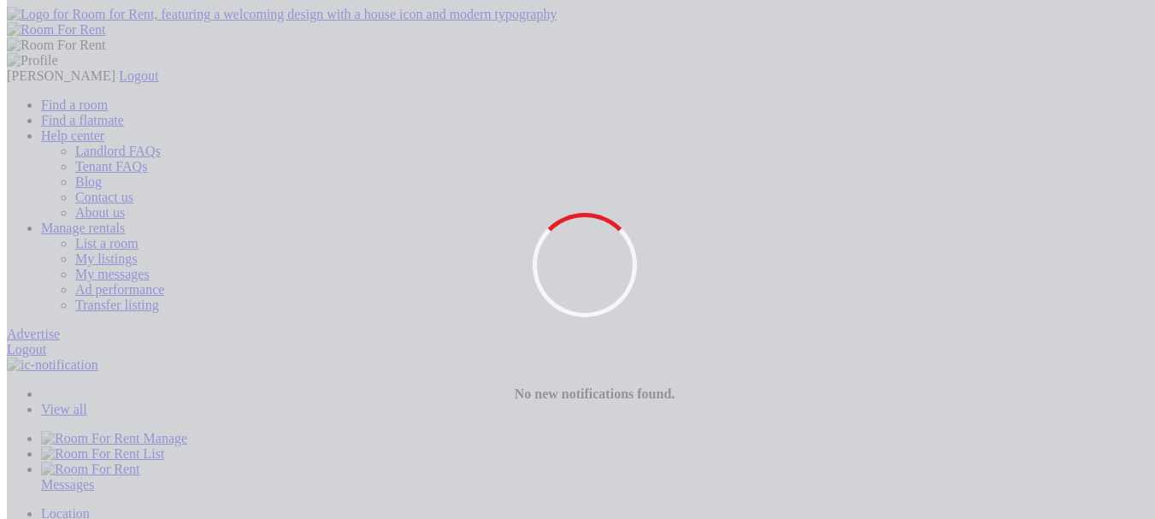
drag, startPoint x: 1008, startPoint y: 310, endPoint x: 675, endPoint y: 326, distance: 332.9
drag, startPoint x: 660, startPoint y: 317, endPoint x: 1051, endPoint y: 318, distance: 390.7
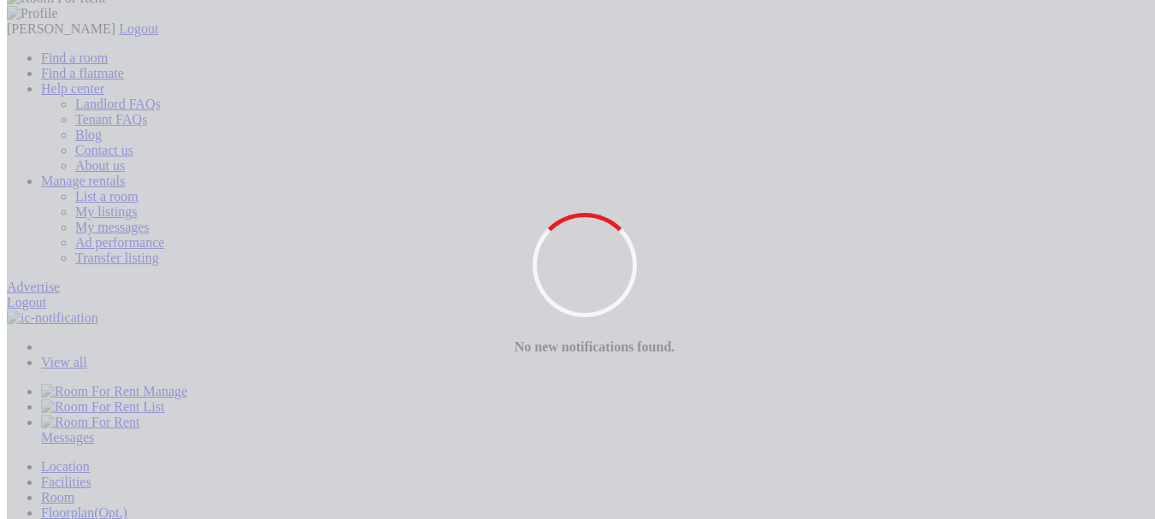
scroll to position [85, 0]
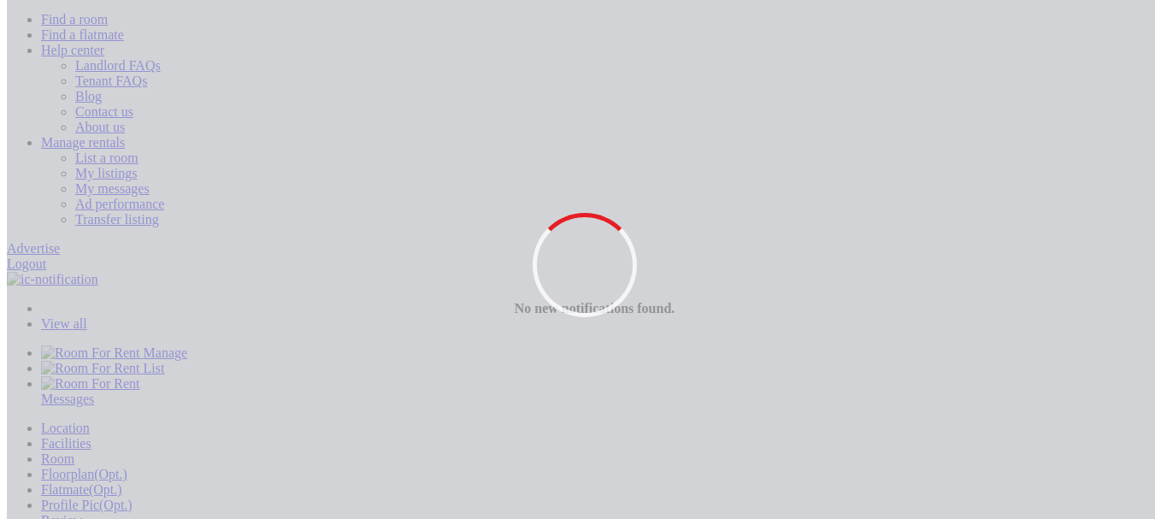
drag, startPoint x: 652, startPoint y: 398, endPoint x: 638, endPoint y: 398, distance: 14.6
drag, startPoint x: 657, startPoint y: 398, endPoint x: 588, endPoint y: 376, distance: 71.9
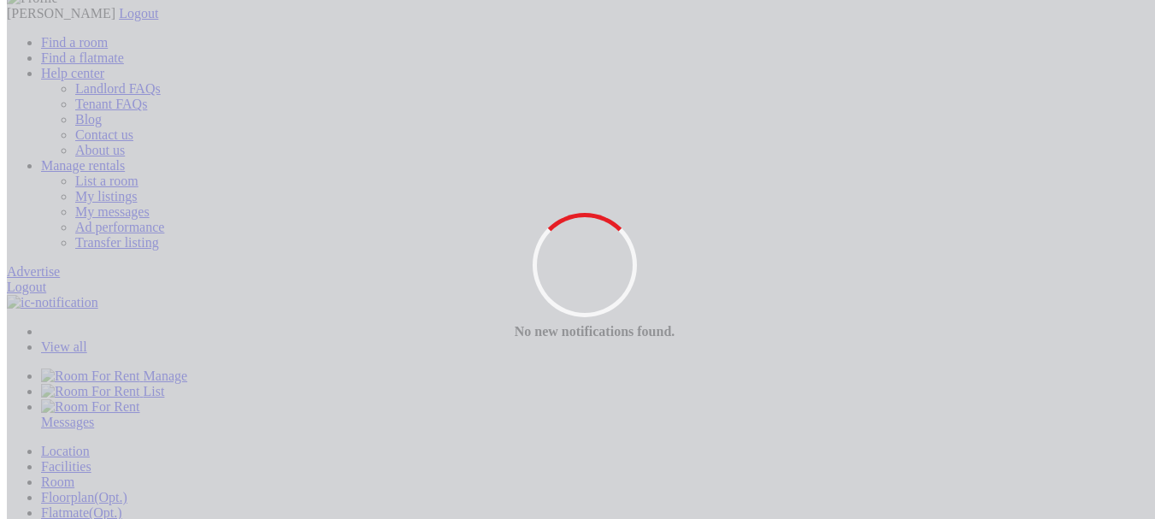
scroll to position [0, 0]
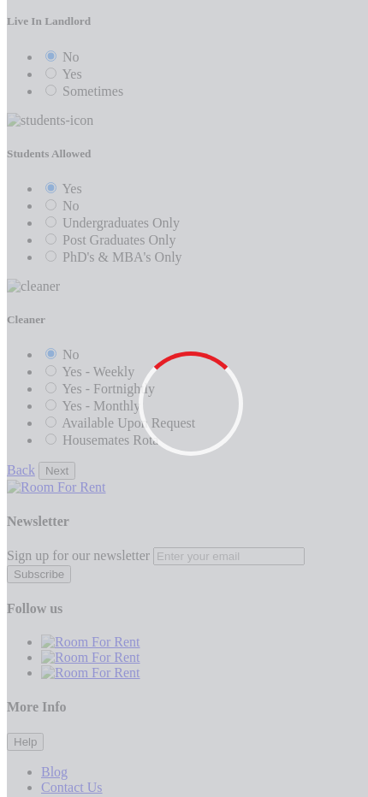
scroll to position [2210, 0]
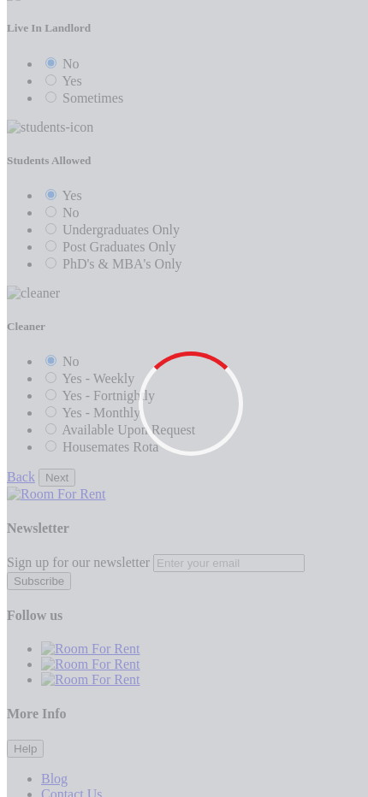
click at [44, 518] on button "Help" at bounding box center [25, 748] width 37 height 18
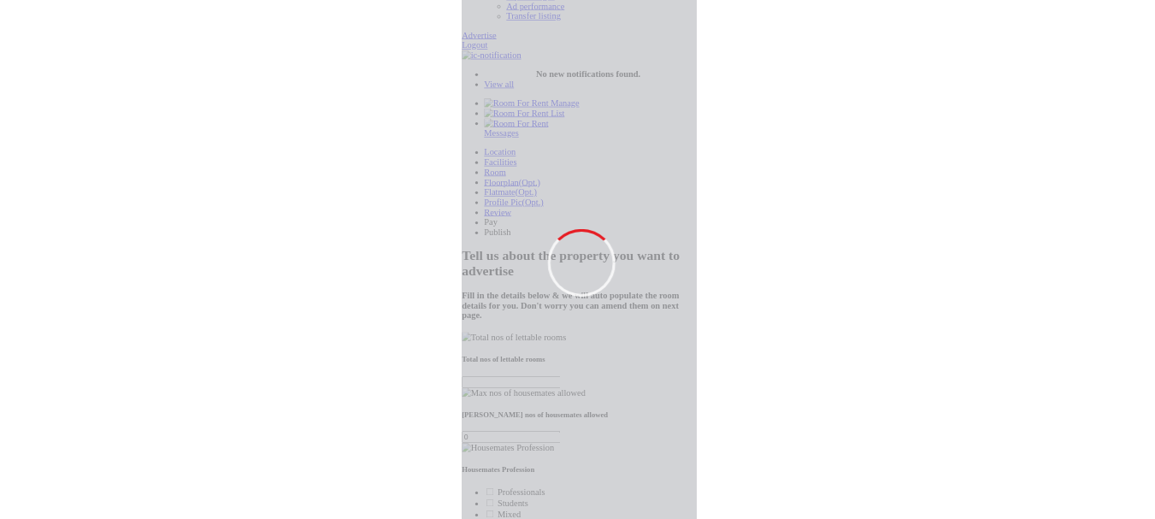
scroll to position [0, 0]
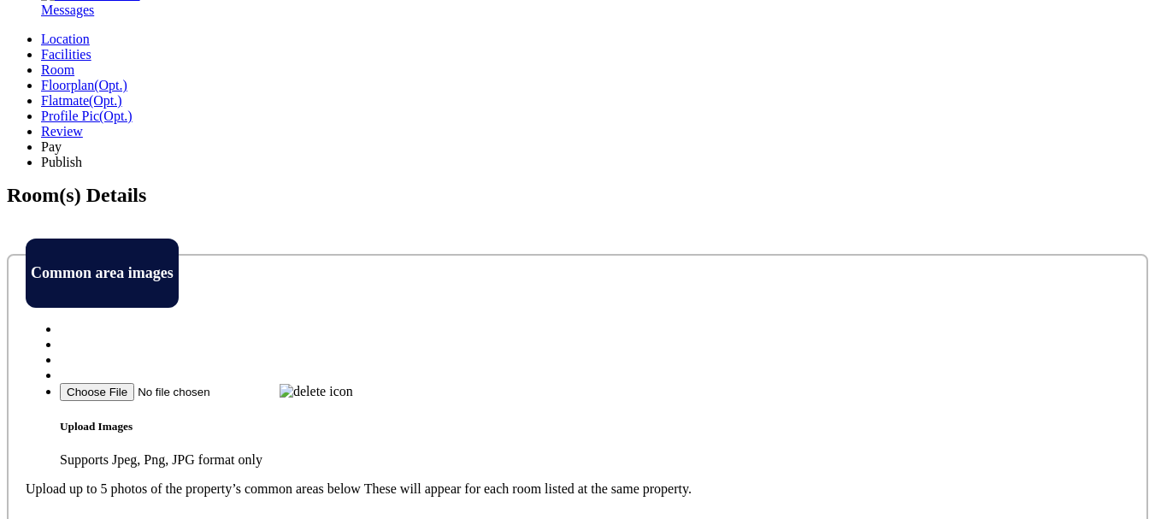
scroll to position [513, 0]
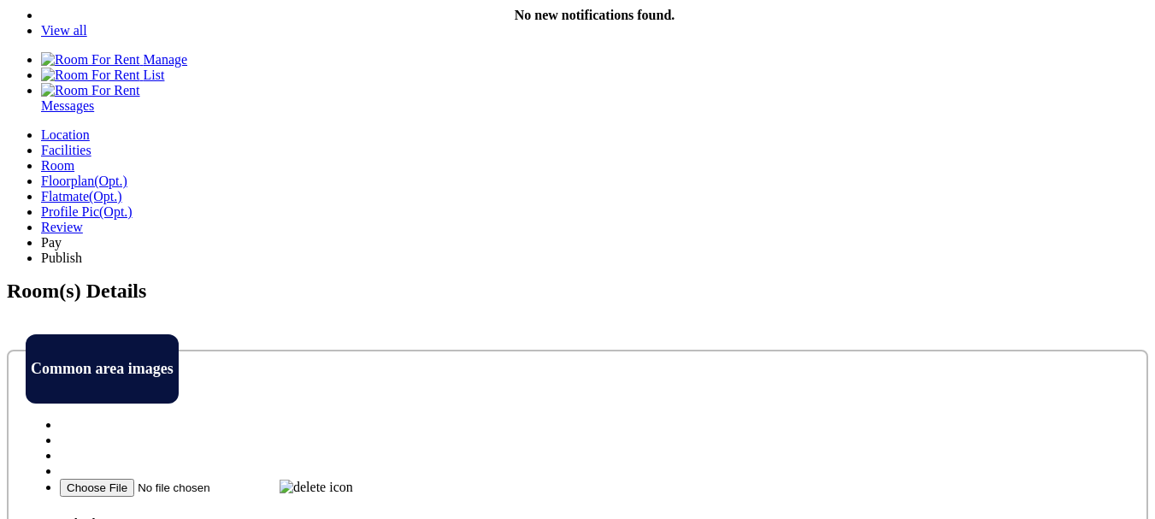
scroll to position [356, 0]
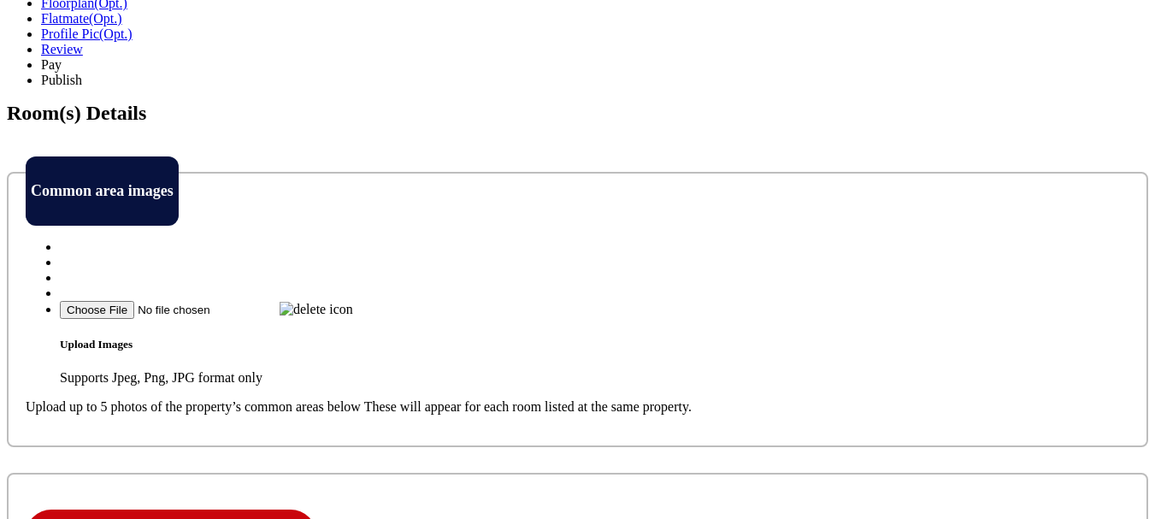
scroll to position [527, 0]
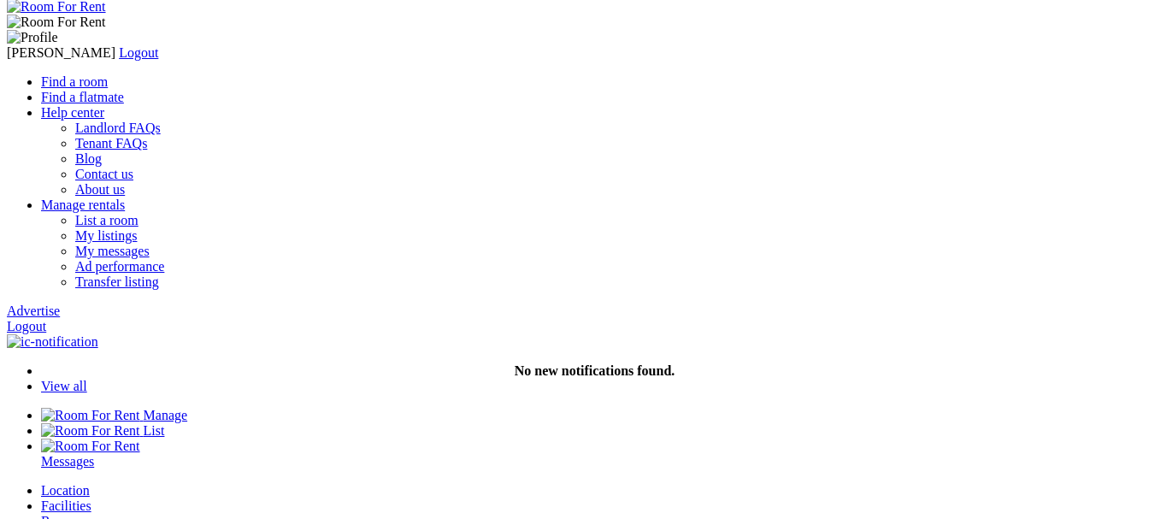
scroll to position [0, 0]
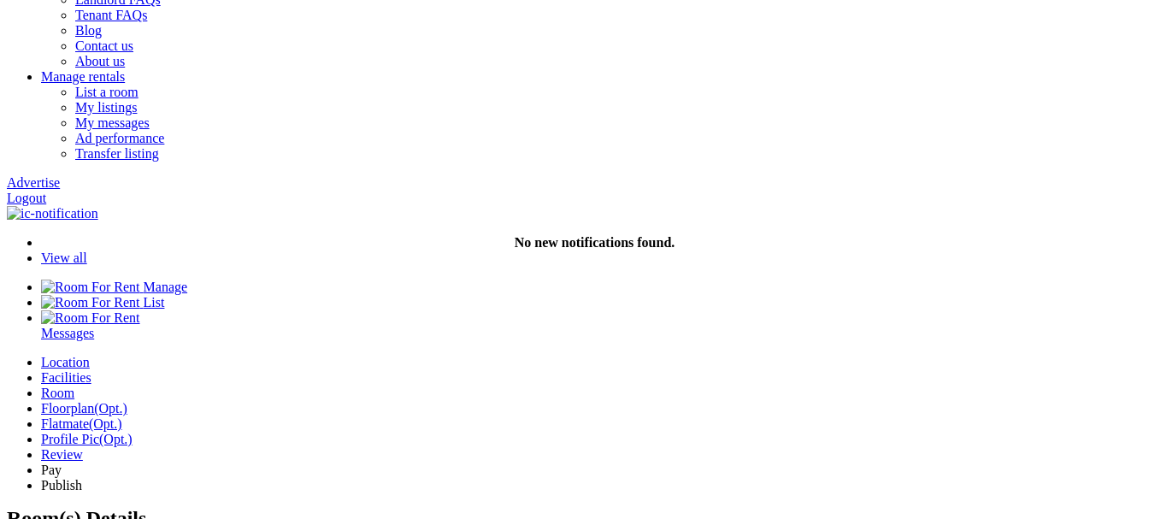
scroll to position [171, 0]
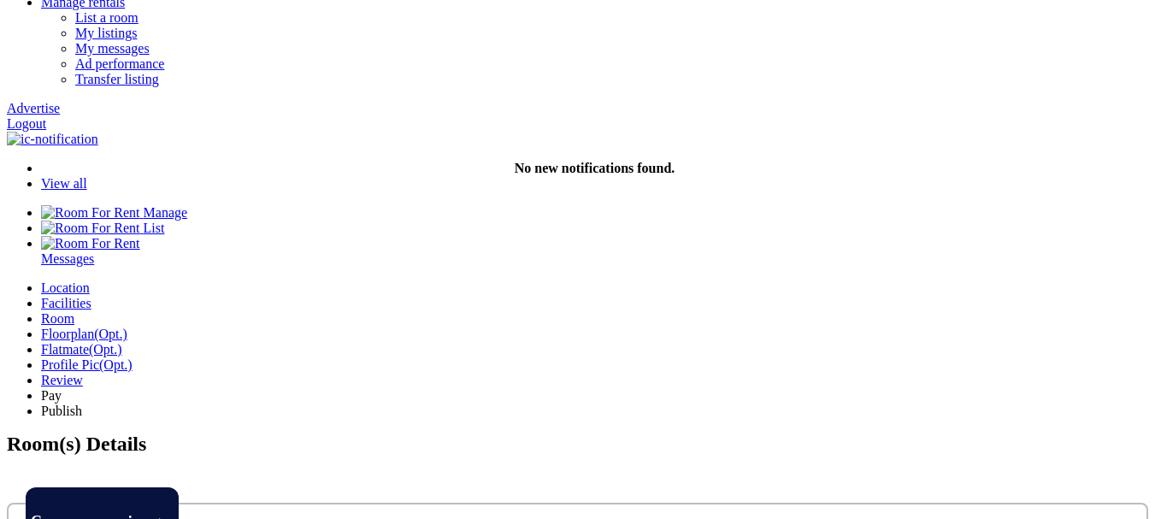
scroll to position [427, 0]
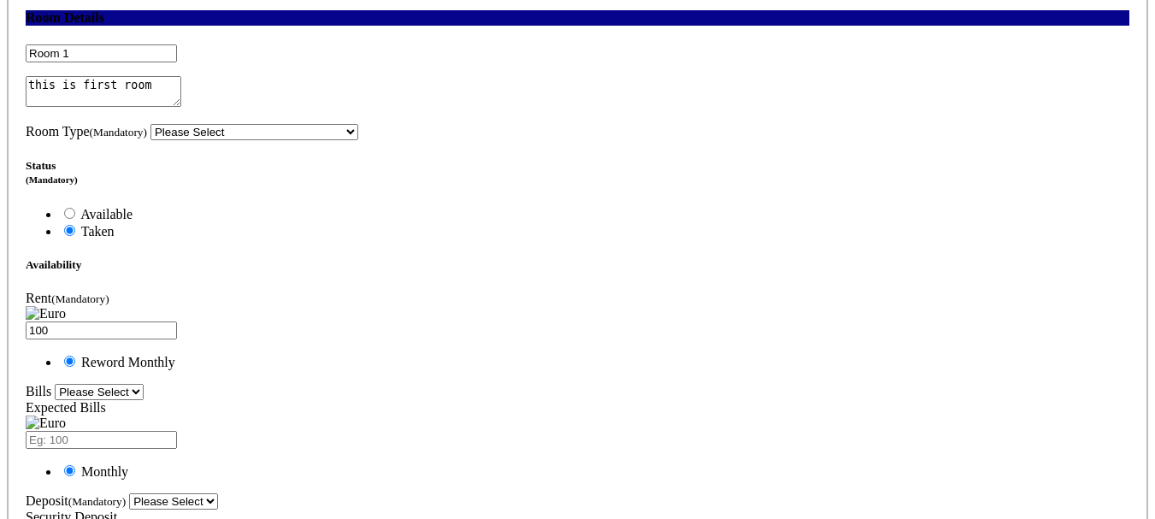
scroll to position [940, 0]
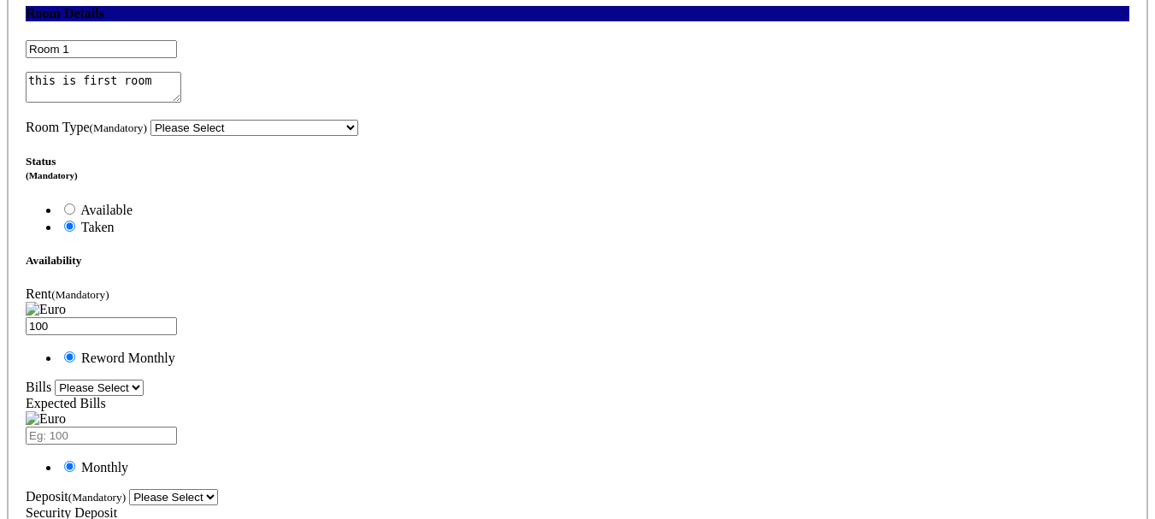
drag, startPoint x: 223, startPoint y: 231, endPoint x: 98, endPoint y: 228, distance: 124.8
copy h4 "Room Amentities"
